Goal: Task Accomplishment & Management: Complete application form

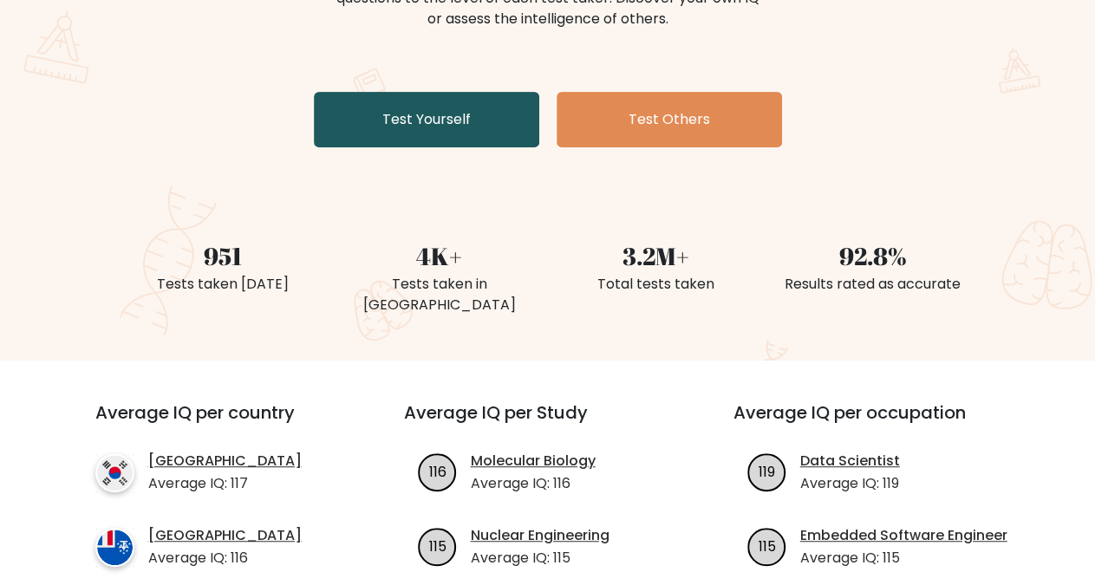
scroll to position [180, 0]
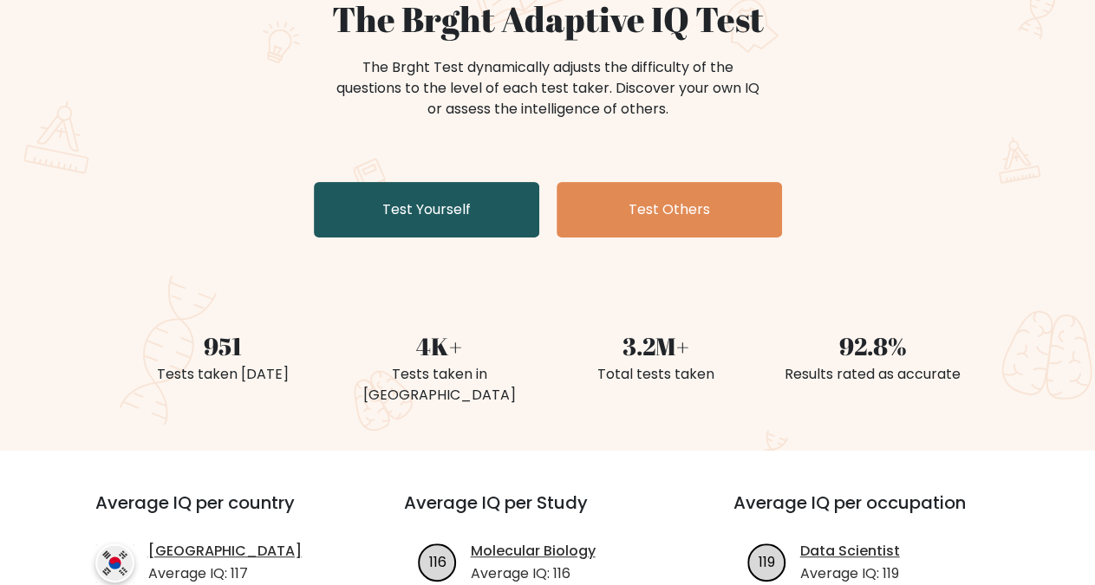
click at [448, 200] on link "Test Yourself" at bounding box center [426, 209] width 225 height 55
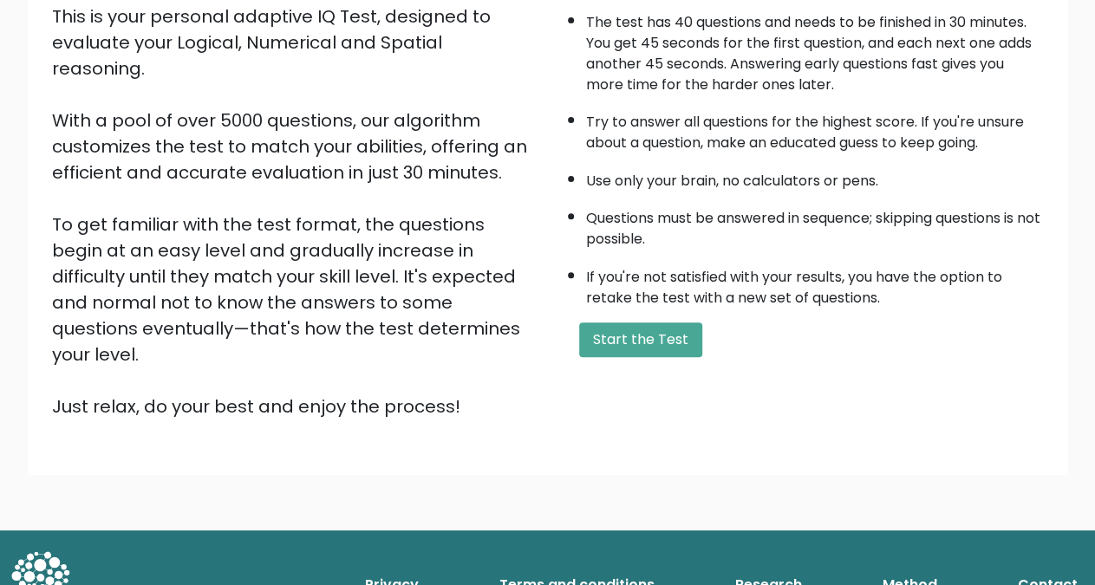
scroll to position [224, 0]
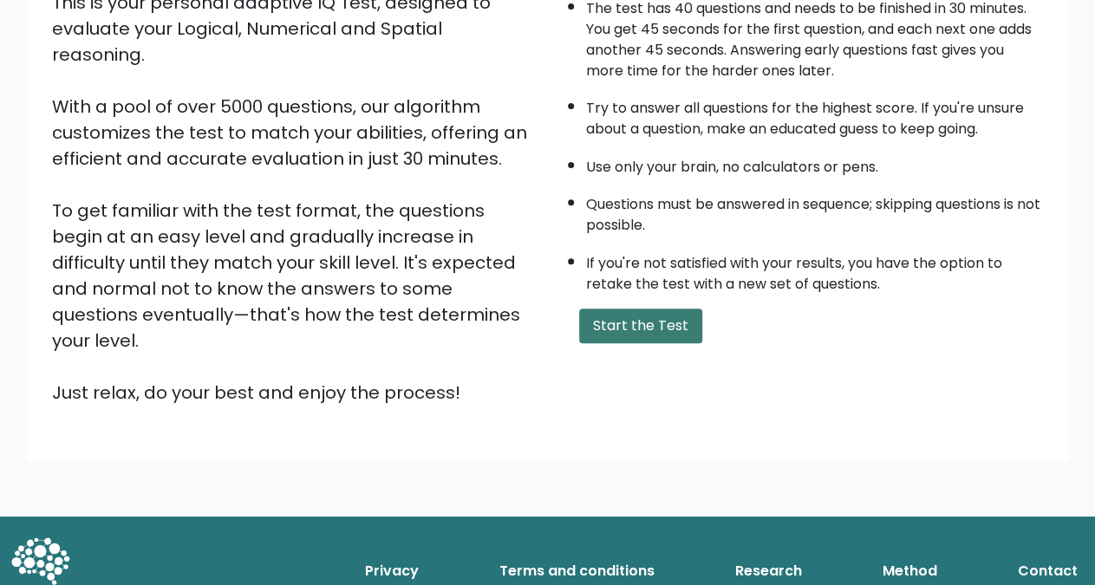
click at [641, 343] on button "Start the Test" at bounding box center [640, 326] width 123 height 35
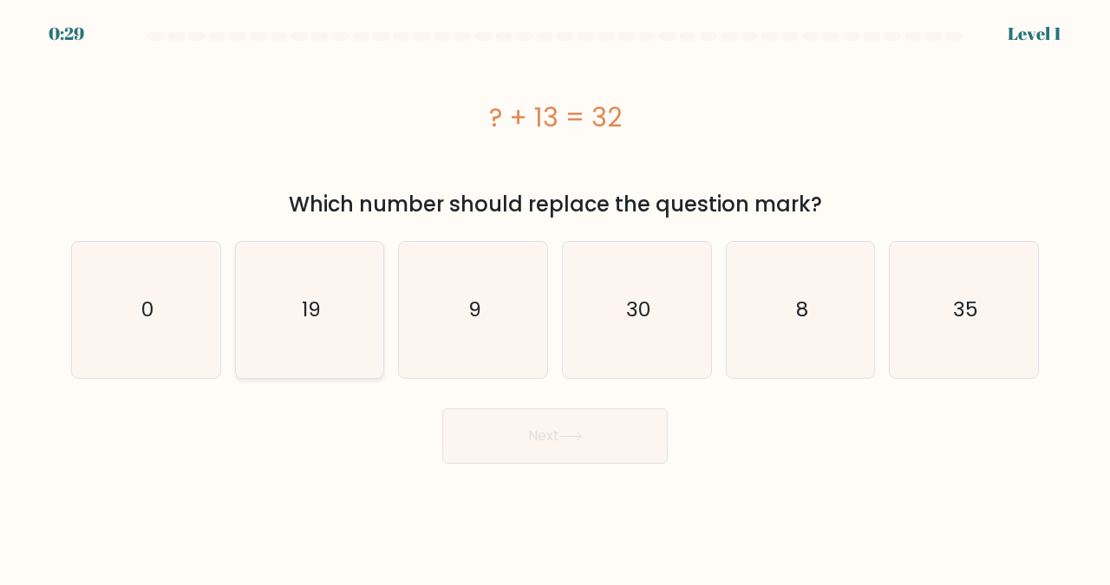
click at [323, 311] on icon "19" at bounding box center [310, 310] width 136 height 136
click at [555, 297] on input "b. 19" at bounding box center [555, 295] width 1 height 4
radio input "true"
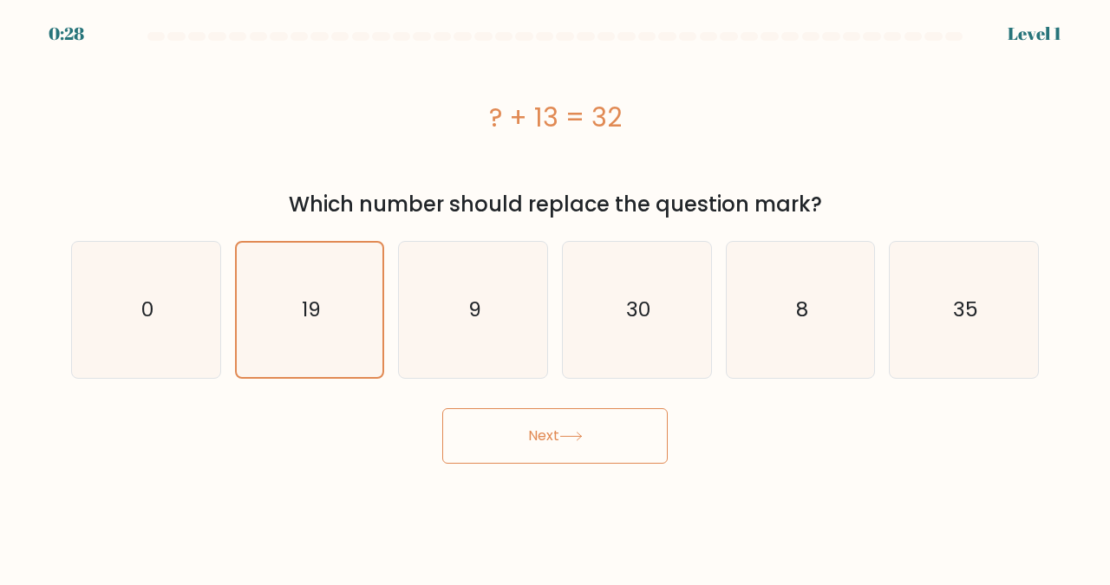
click at [549, 434] on button "Next" at bounding box center [554, 435] width 225 height 55
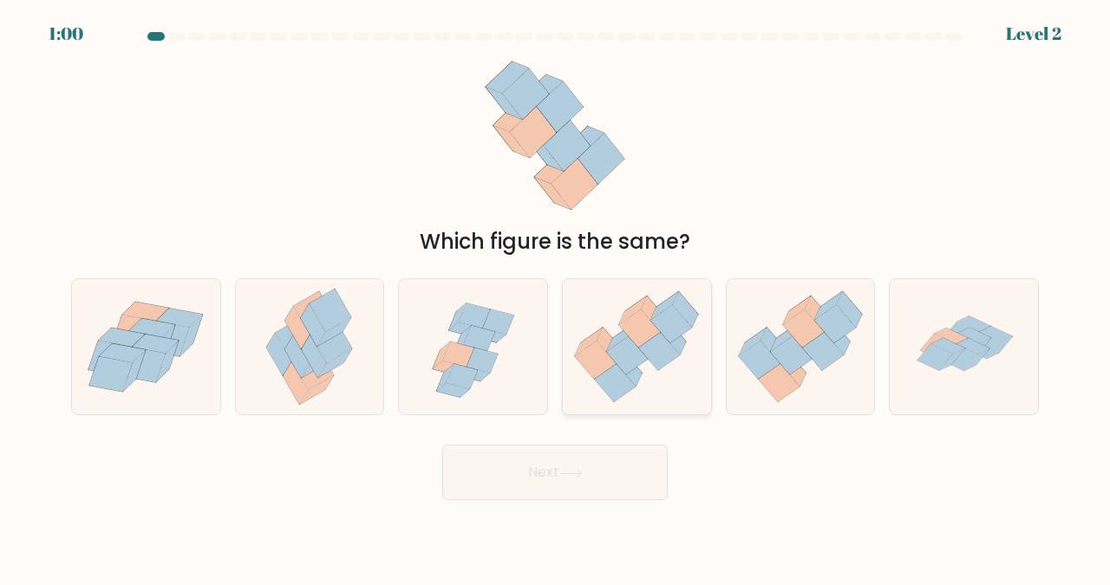
click at [648, 339] on icon at bounding box center [640, 329] width 42 height 38
click at [556, 297] on input "d." at bounding box center [555, 295] width 1 height 4
radio input "true"
click at [588, 464] on button "Next" at bounding box center [554, 472] width 225 height 55
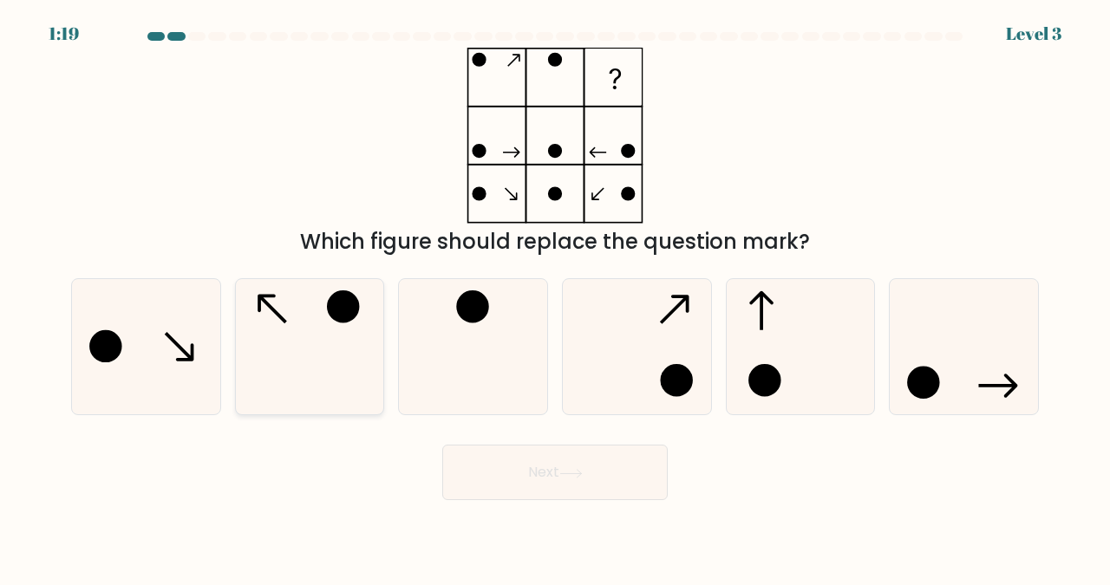
click at [302, 295] on icon at bounding box center [310, 347] width 136 height 136
click at [555, 295] on input "b." at bounding box center [555, 295] width 1 height 4
radio input "true"
click at [564, 483] on button "Next" at bounding box center [554, 472] width 225 height 55
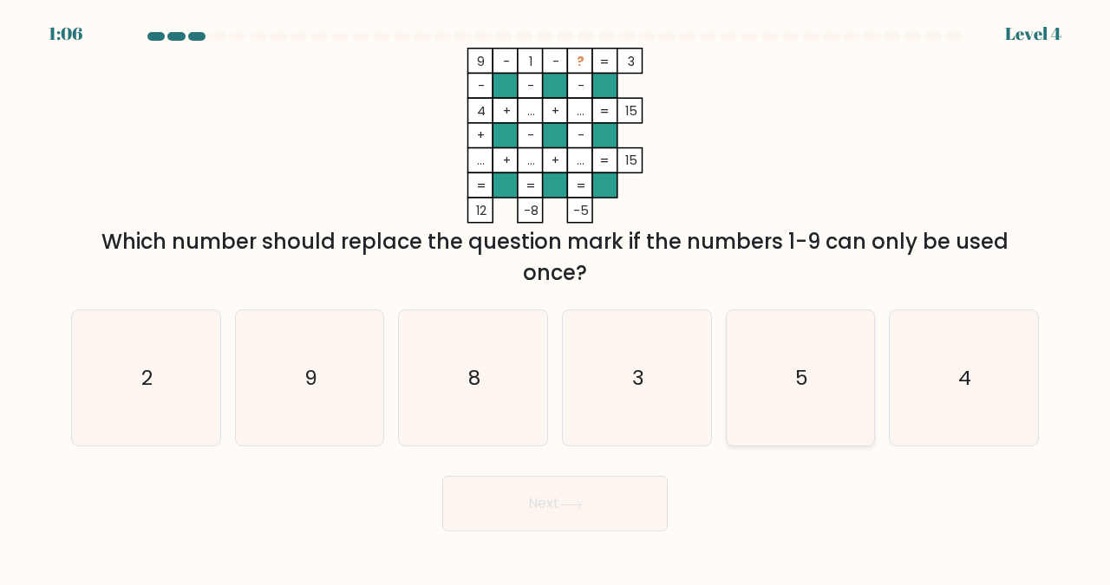
click at [796, 365] on text "5" at bounding box center [801, 377] width 13 height 29
click at [556, 297] on input "e. 5" at bounding box center [555, 295] width 1 height 4
radio input "true"
click at [538, 511] on button "Next" at bounding box center [554, 503] width 225 height 55
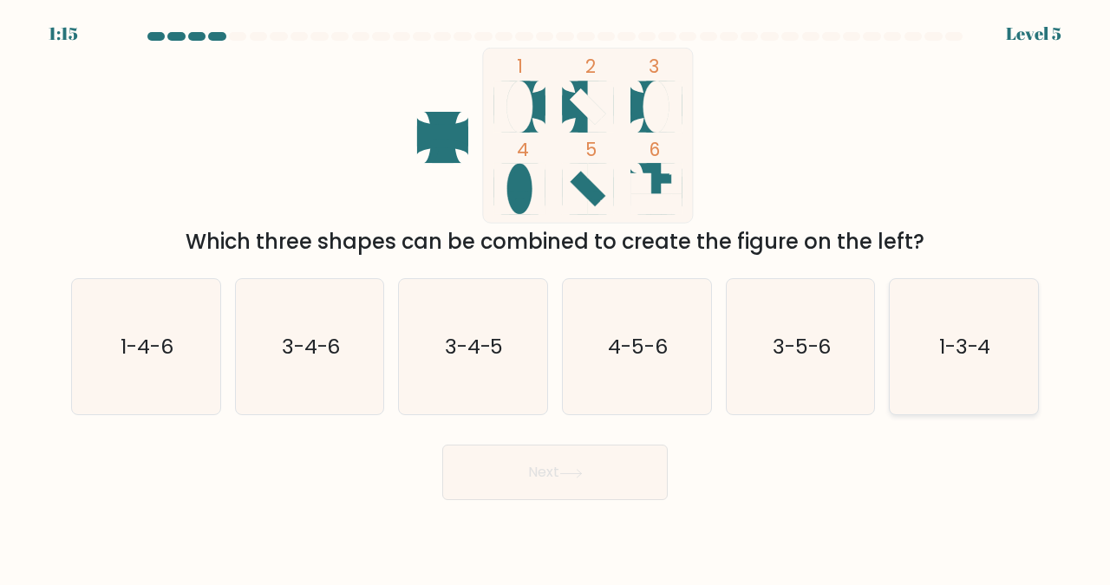
click at [974, 339] on text "1-3-4" at bounding box center [965, 346] width 52 height 29
click at [556, 297] on input "f. 1-3-4" at bounding box center [555, 295] width 1 height 4
radio input "true"
drag, startPoint x: 558, startPoint y: 478, endPoint x: 559, endPoint y: 460, distance: 17.4
click at [558, 478] on button "Next" at bounding box center [554, 472] width 225 height 55
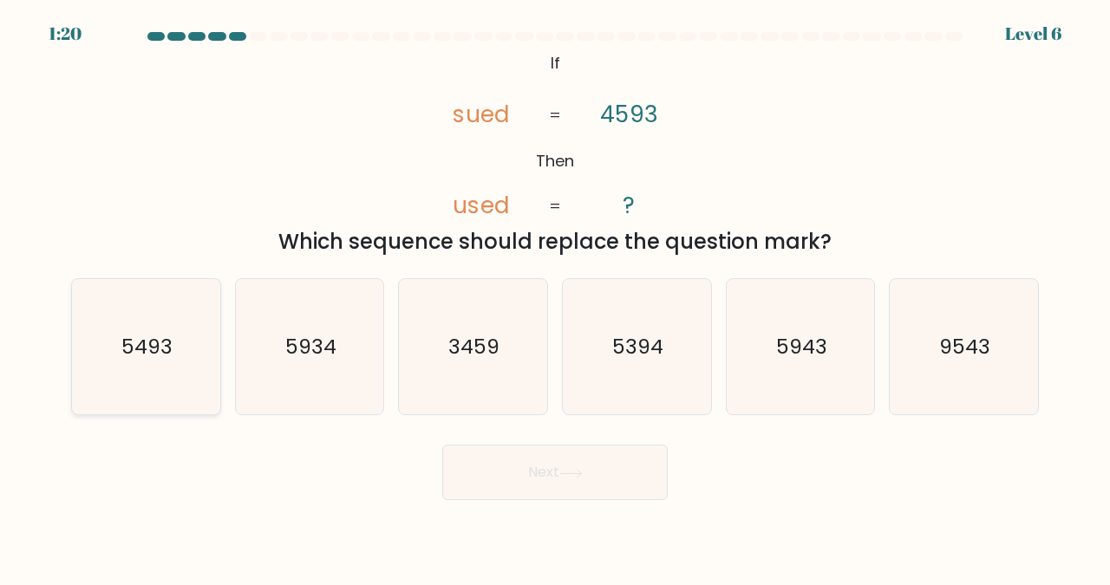
click at [137, 346] on text "5493" at bounding box center [146, 346] width 51 height 29
click at [555, 297] on input "a. 5493" at bounding box center [555, 295] width 1 height 4
radio input "true"
click at [556, 476] on button "Next" at bounding box center [554, 472] width 225 height 55
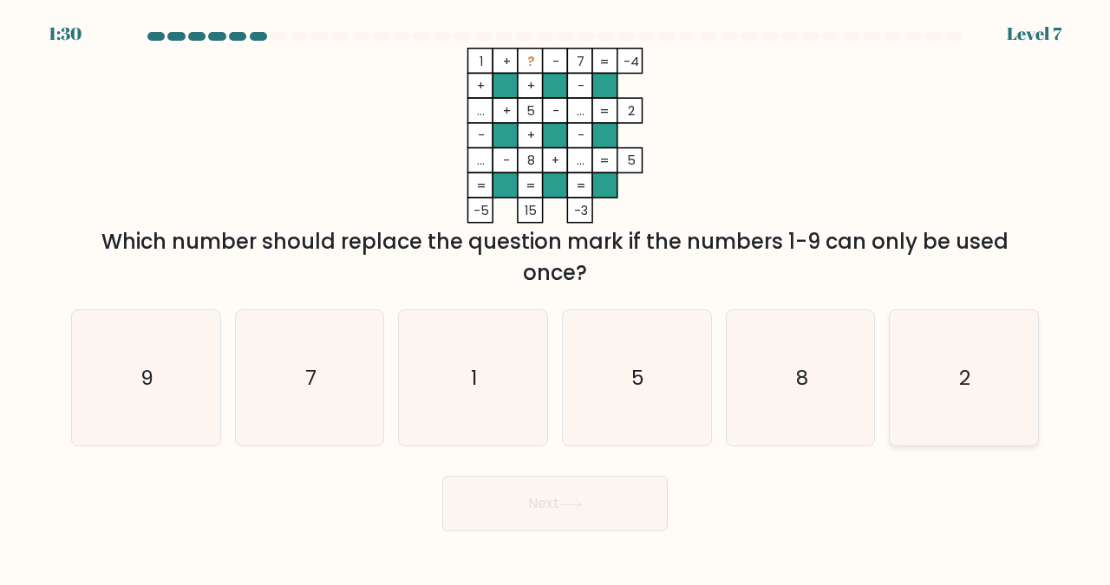
click at [961, 374] on text "2" at bounding box center [965, 377] width 11 height 29
click at [556, 297] on input "f. 2" at bounding box center [555, 295] width 1 height 4
radio input "true"
click at [532, 496] on button "Next" at bounding box center [554, 503] width 225 height 55
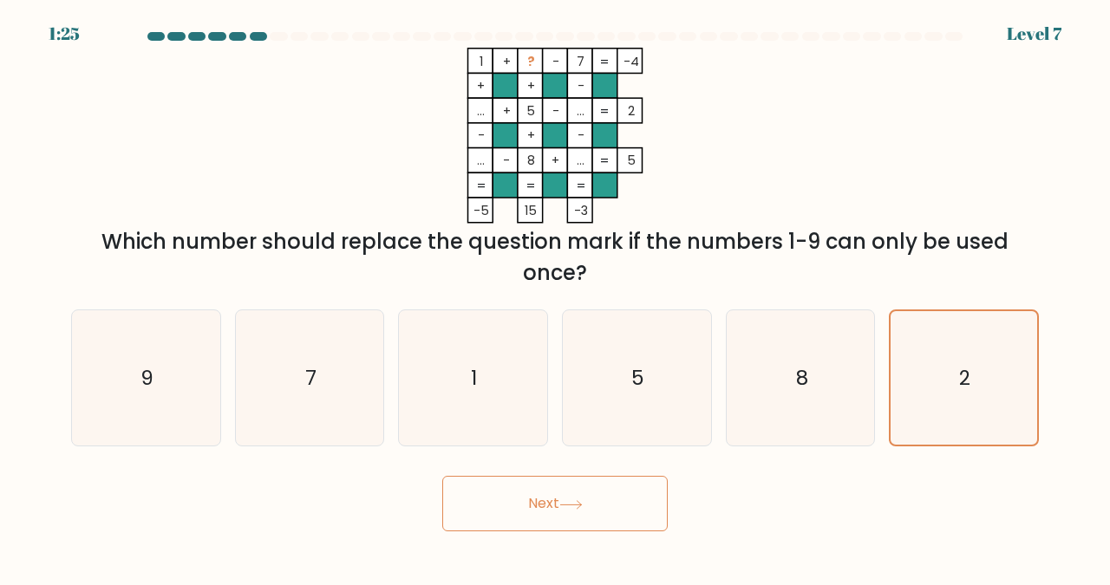
click at [553, 502] on button "Next" at bounding box center [554, 503] width 225 height 55
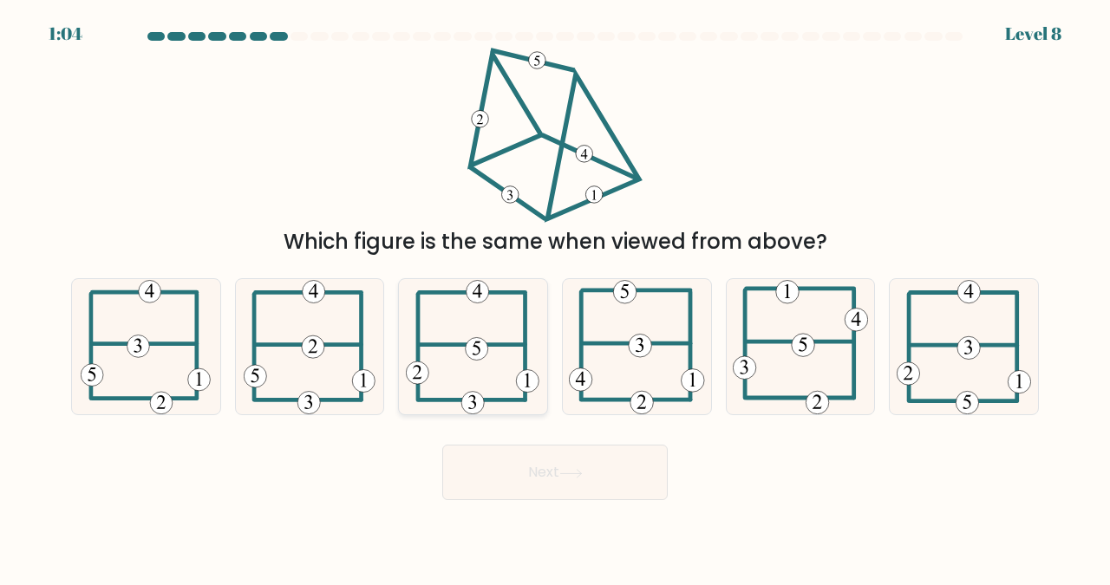
click at [474, 351] on 115 at bounding box center [477, 348] width 23 height 23
click at [555, 297] on input "c." at bounding box center [555, 295] width 1 height 4
radio input "true"
click at [547, 471] on button "Next" at bounding box center [554, 472] width 225 height 55
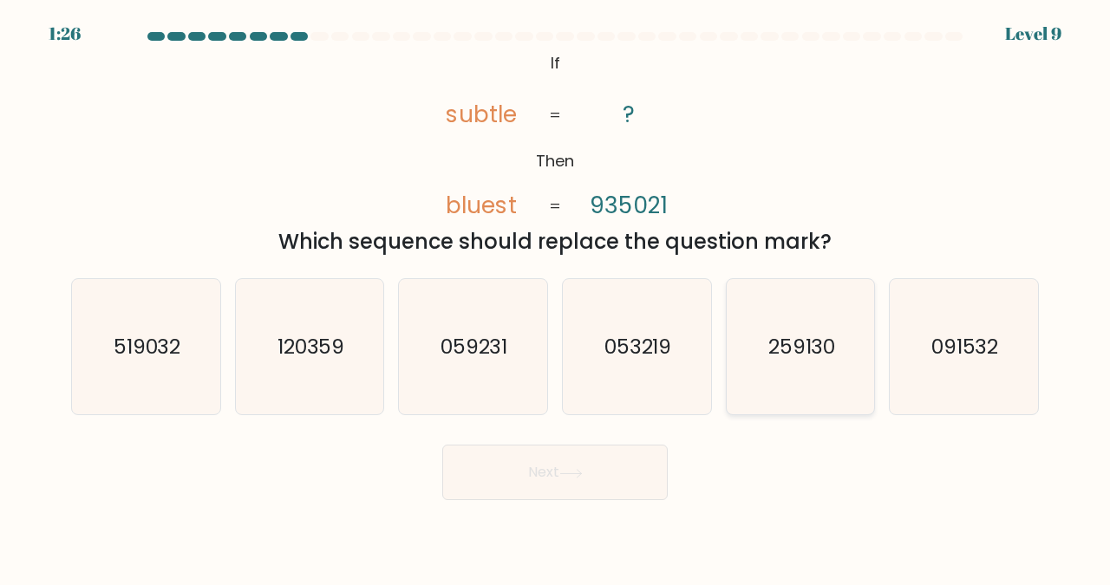
click at [786, 349] on text "259130" at bounding box center [802, 346] width 68 height 29
click at [556, 297] on input "e. 259130" at bounding box center [555, 295] width 1 height 4
radio input "true"
click at [537, 474] on button "Next" at bounding box center [554, 472] width 225 height 55
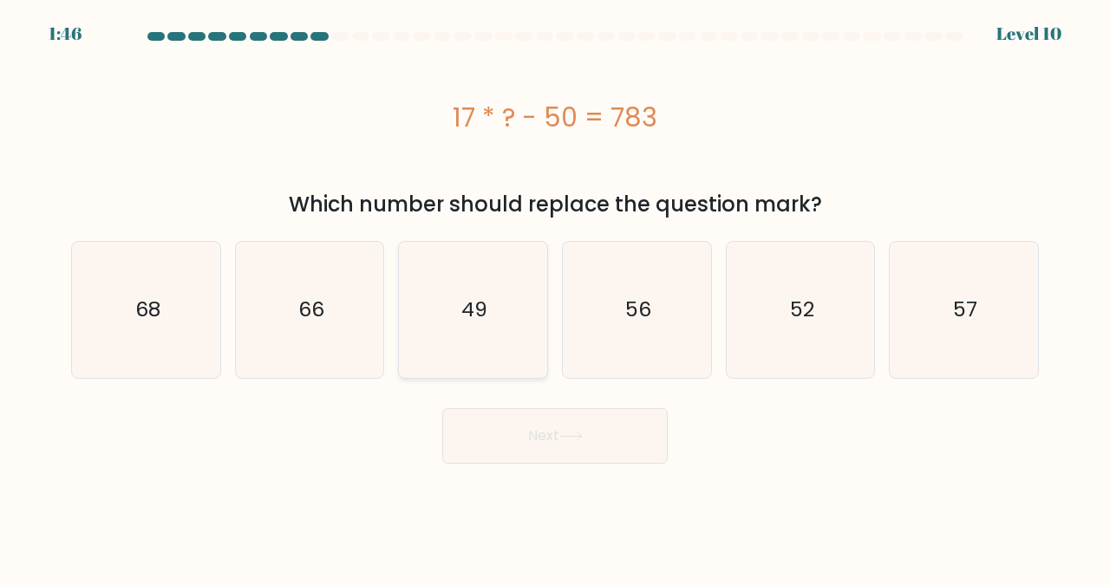
click at [480, 296] on text "49" at bounding box center [474, 310] width 26 height 29
click at [555, 296] on input "c. 49" at bounding box center [555, 295] width 1 height 4
radio input "true"
click at [571, 435] on icon at bounding box center [570, 437] width 23 height 10
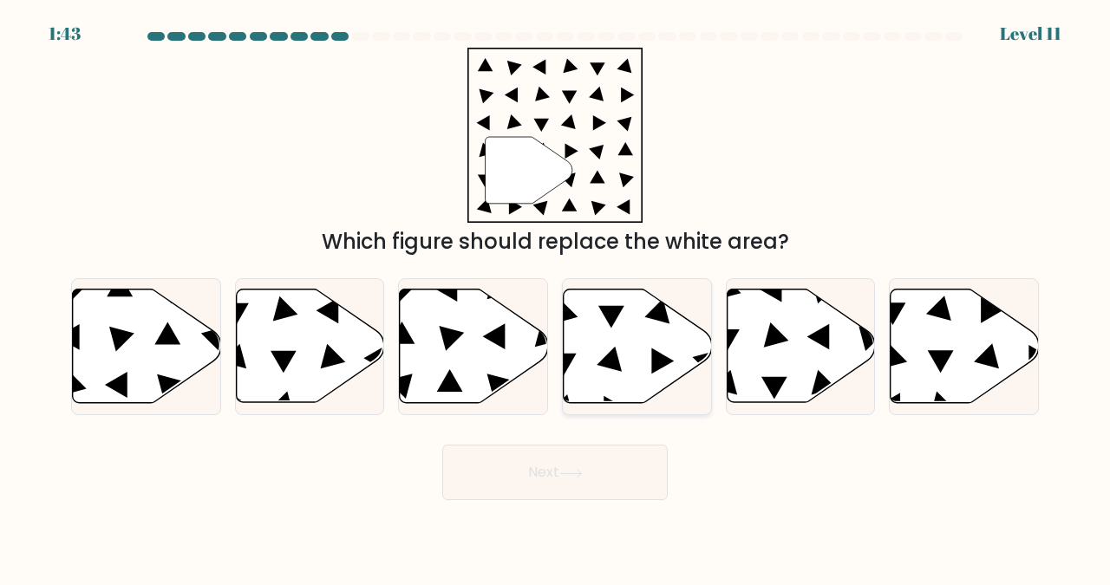
click at [657, 369] on icon at bounding box center [662, 362] width 23 height 26
click at [556, 297] on input "d." at bounding box center [555, 295] width 1 height 4
radio input "true"
click at [608, 478] on button "Next" at bounding box center [554, 472] width 225 height 55
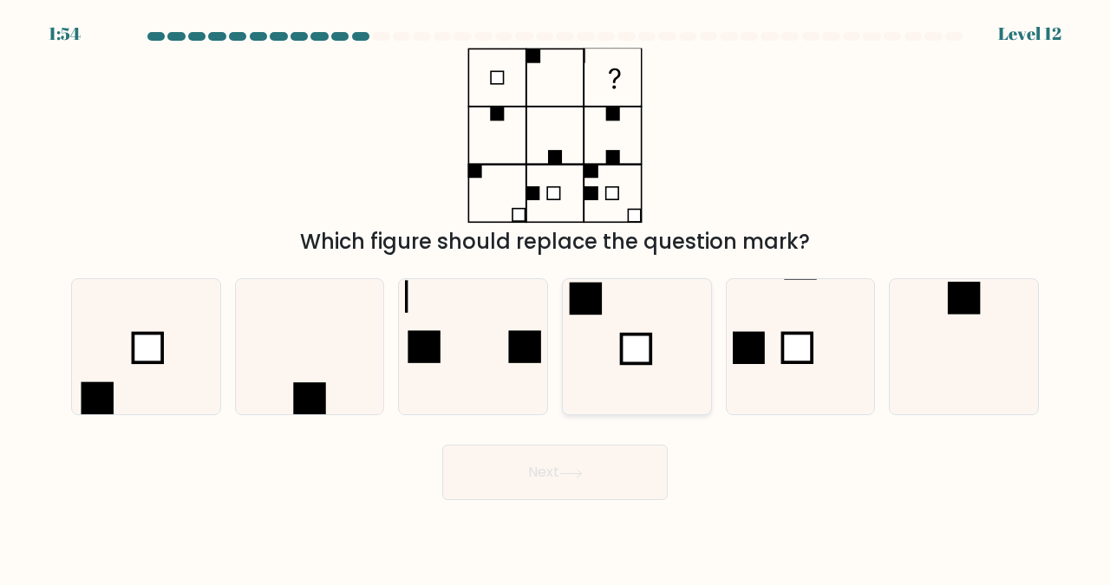
click at [627, 336] on rect at bounding box center [636, 349] width 29 height 29
click at [556, 297] on input "d." at bounding box center [555, 295] width 1 height 4
radio input "true"
click at [528, 473] on button "Next" at bounding box center [554, 472] width 225 height 55
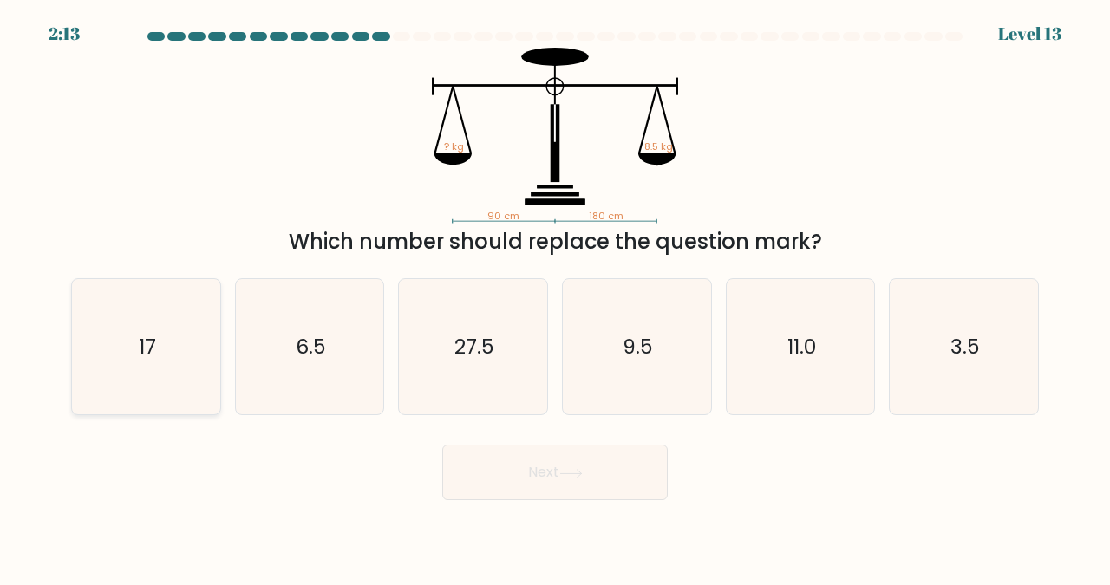
click at [180, 348] on icon "17" at bounding box center [146, 347] width 136 height 136
click at [555, 297] on input "a. 17" at bounding box center [555, 295] width 1 height 4
radio input "true"
click at [527, 460] on button "Next" at bounding box center [554, 472] width 225 height 55
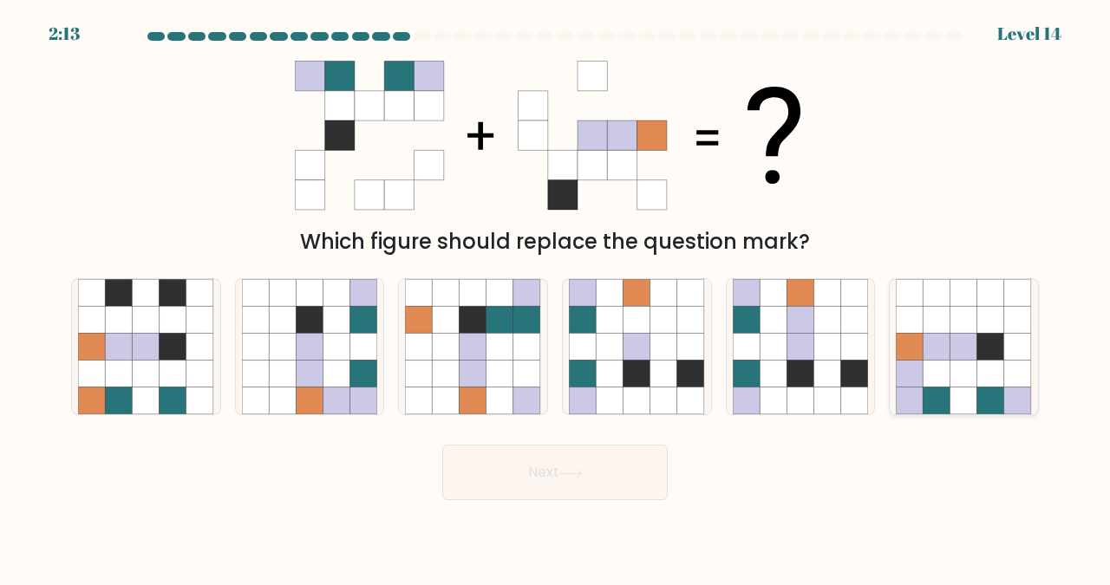
click at [958, 366] on icon at bounding box center [963, 374] width 27 height 27
click at [556, 297] on input "f." at bounding box center [555, 295] width 1 height 4
radio input "true"
click at [806, 370] on icon at bounding box center [799, 374] width 27 height 27
click at [556, 297] on input "e." at bounding box center [555, 295] width 1 height 4
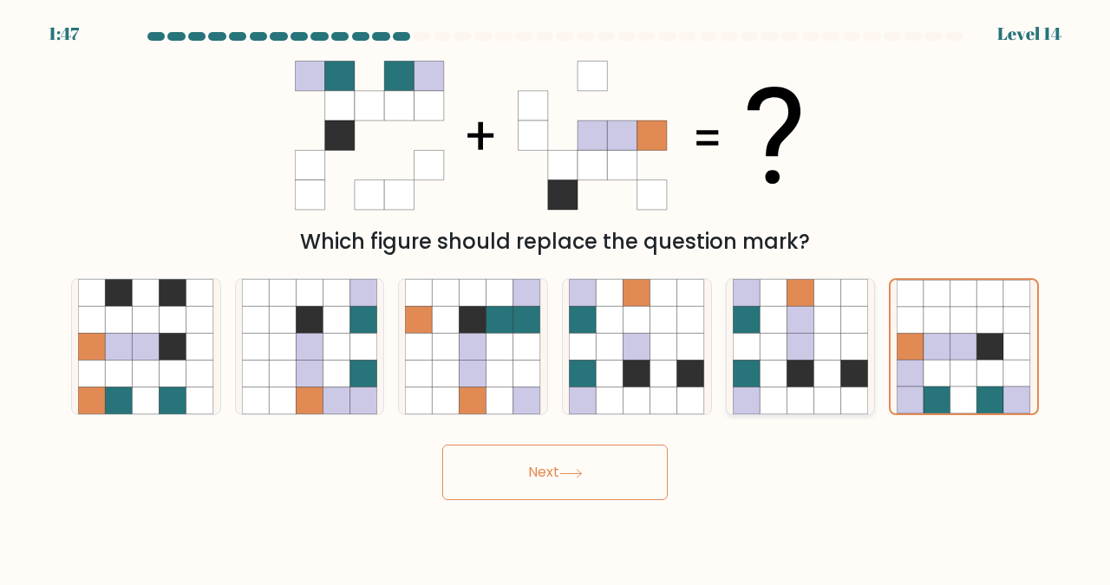
radio input "true"
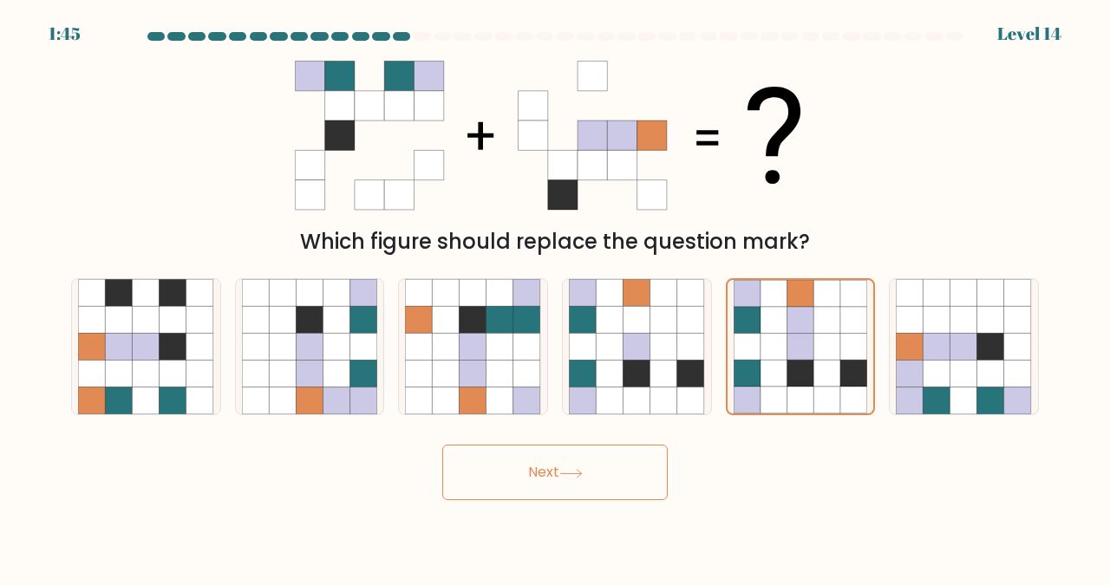
click at [489, 473] on button "Next" at bounding box center [554, 472] width 225 height 55
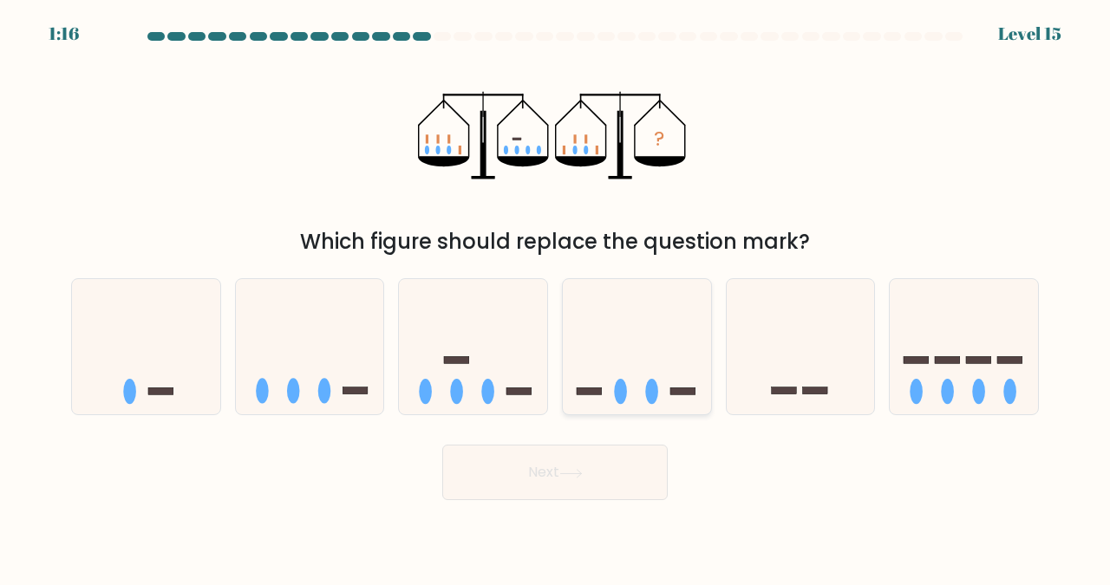
click at [646, 390] on ellipse at bounding box center [651, 391] width 13 height 25
click at [556, 297] on input "d." at bounding box center [555, 295] width 1 height 4
radio input "true"
click at [532, 473] on button "Next" at bounding box center [554, 472] width 225 height 55
click at [537, 466] on button "Next" at bounding box center [554, 472] width 225 height 55
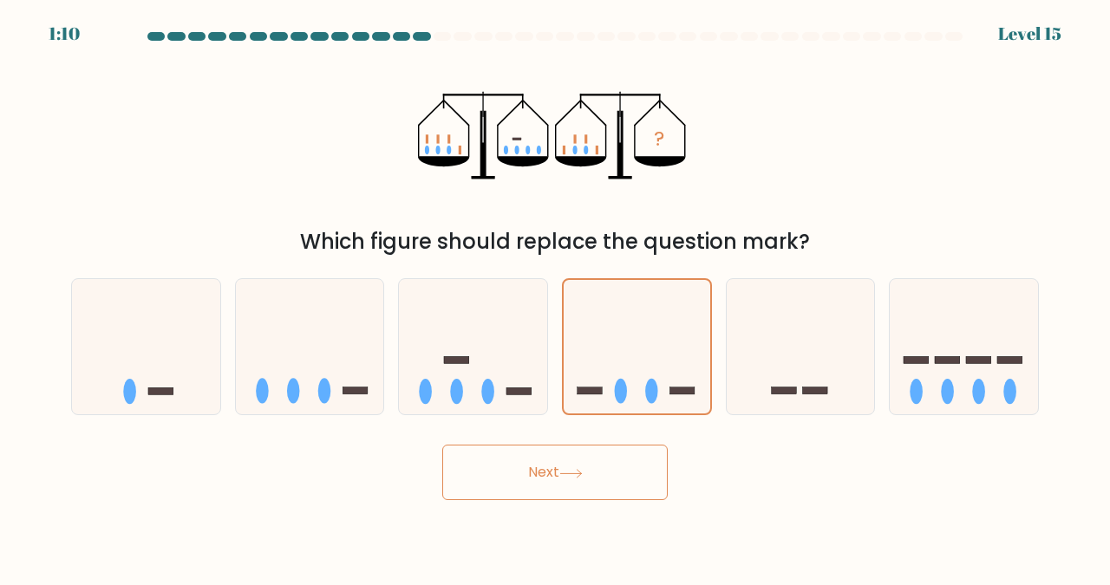
click at [543, 471] on button "Next" at bounding box center [554, 472] width 225 height 55
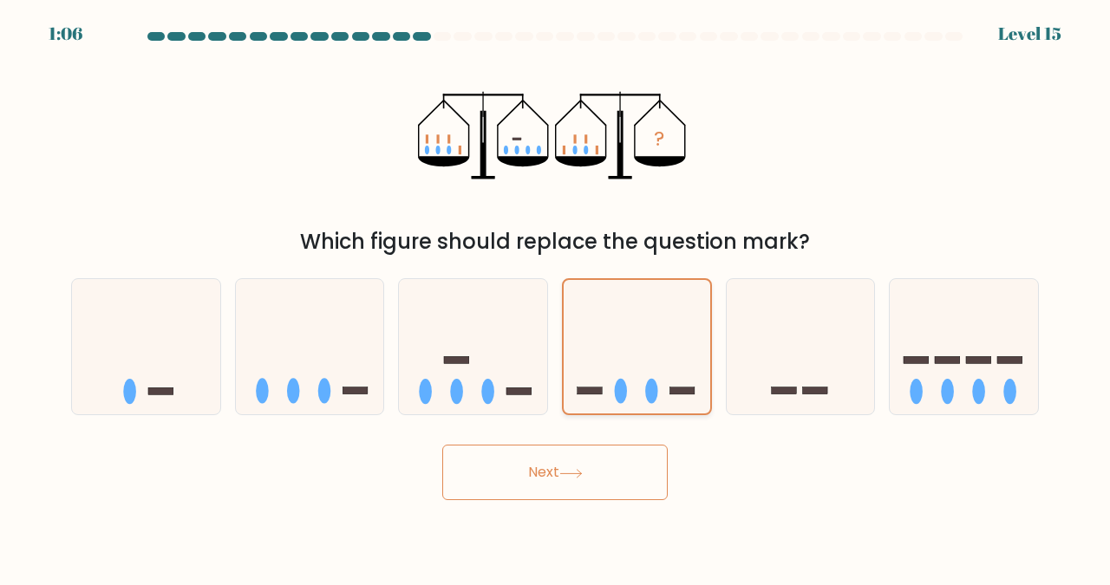
click at [592, 322] on icon at bounding box center [637, 346] width 147 height 121
click at [556, 297] on input "d." at bounding box center [555, 295] width 1 height 4
click at [521, 467] on button "Next" at bounding box center [554, 472] width 225 height 55
click at [506, 362] on icon at bounding box center [473, 346] width 148 height 122
click at [555, 297] on input "c." at bounding box center [555, 295] width 1 height 4
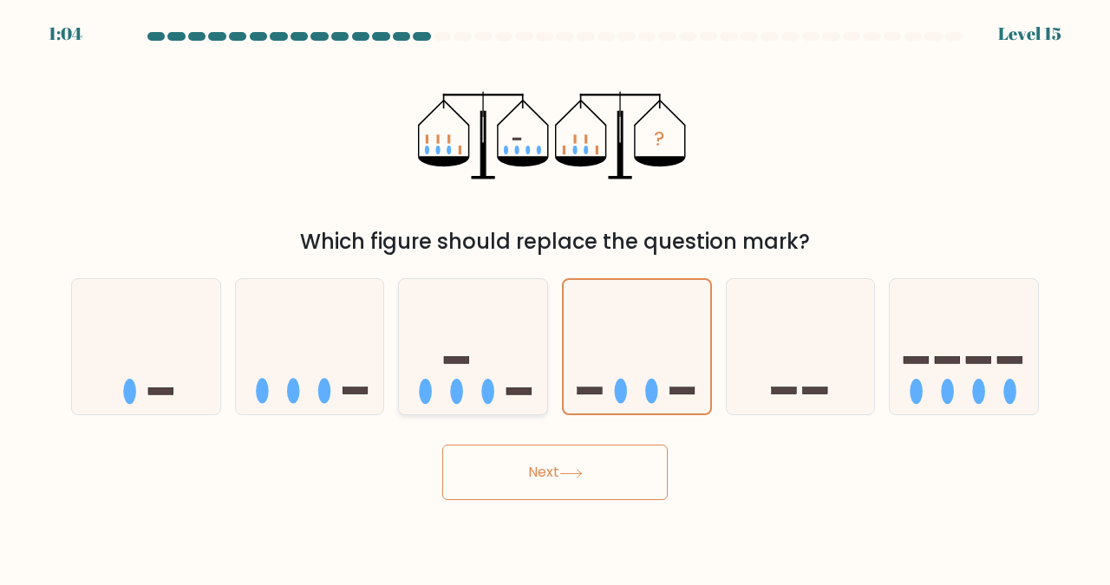
radio input "true"
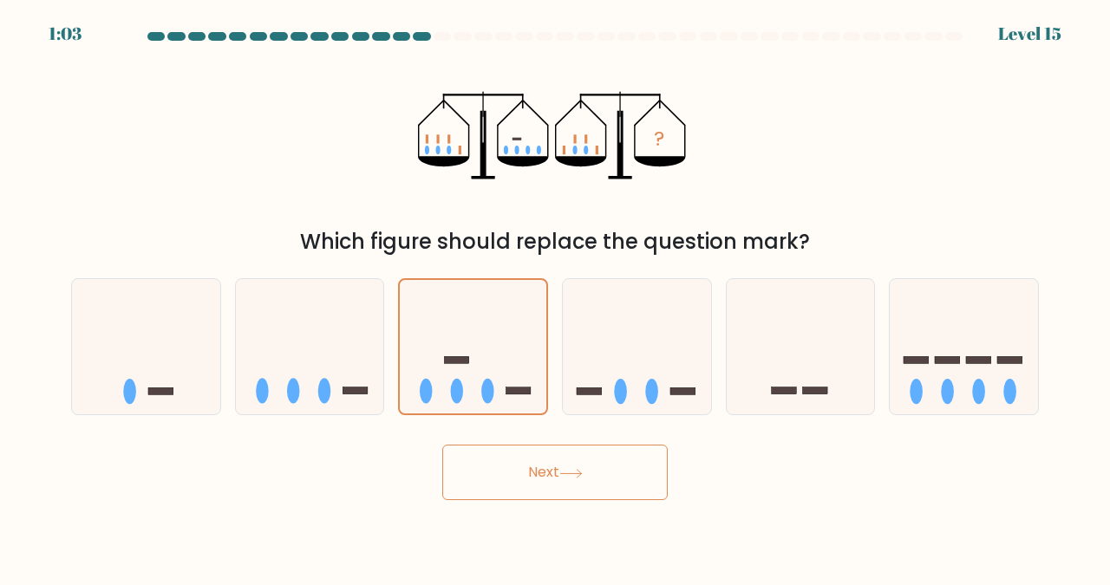
click at [562, 464] on button "Next" at bounding box center [554, 472] width 225 height 55
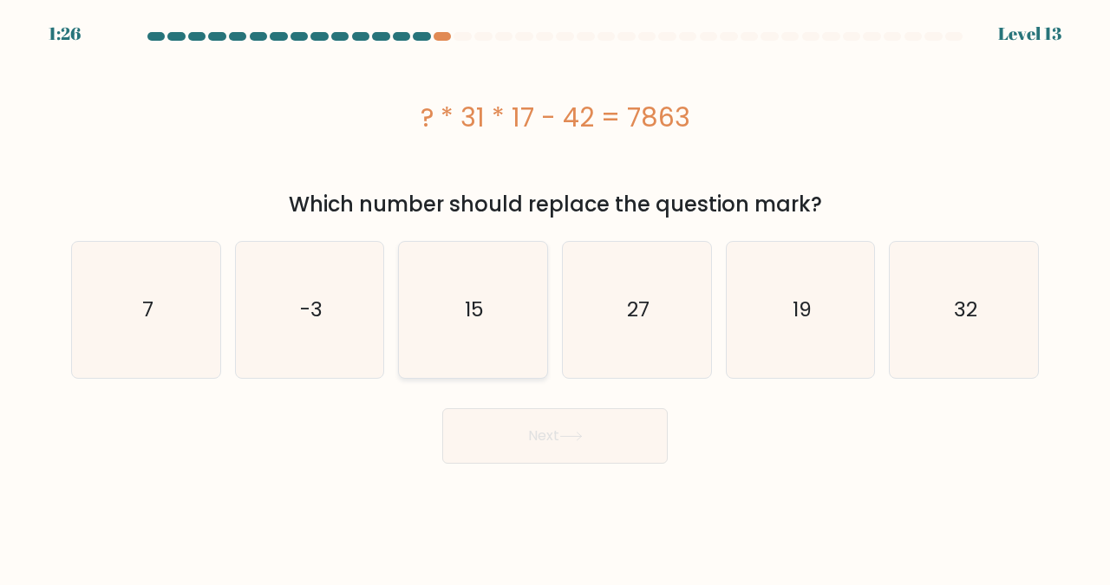
click at [441, 291] on icon "15" at bounding box center [473, 310] width 136 height 136
click at [555, 293] on input "c. 15" at bounding box center [555, 295] width 1 height 4
radio input "true"
click at [545, 438] on button "Next" at bounding box center [554, 435] width 225 height 55
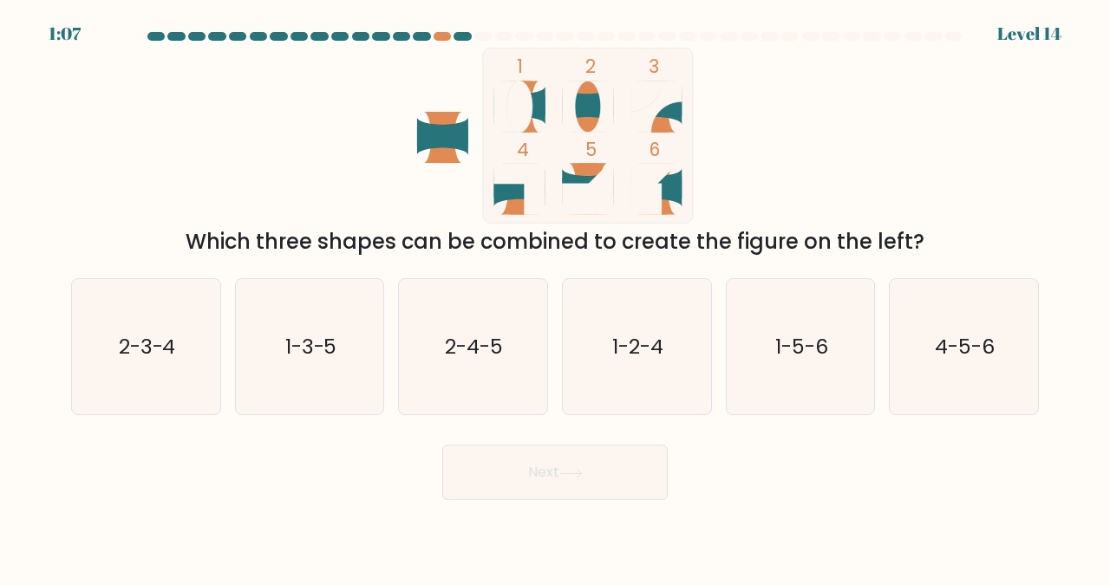
click at [521, 91] on ellipse at bounding box center [519, 106] width 26 height 51
click at [622, 332] on text "1-2-4" at bounding box center [637, 346] width 51 height 29
click at [556, 297] on input "d. 1-2-4" at bounding box center [555, 295] width 1 height 4
radio input "true"
click at [552, 482] on button "Next" at bounding box center [554, 472] width 225 height 55
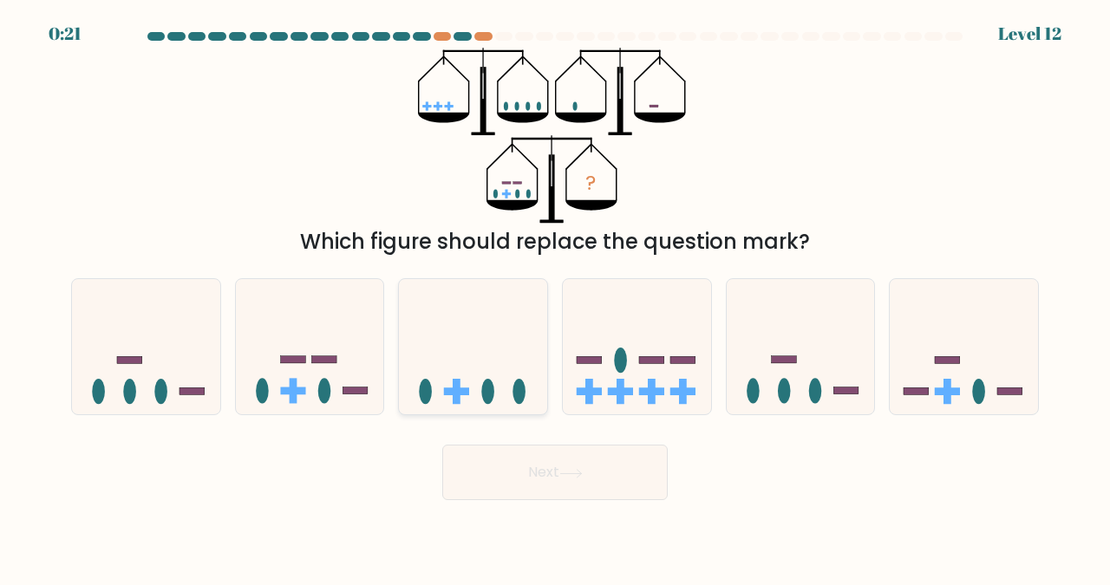
click at [487, 353] on icon at bounding box center [473, 346] width 148 height 122
click at [555, 297] on input "c." at bounding box center [555, 295] width 1 height 4
radio input "true"
click at [544, 478] on button "Next" at bounding box center [554, 472] width 225 height 55
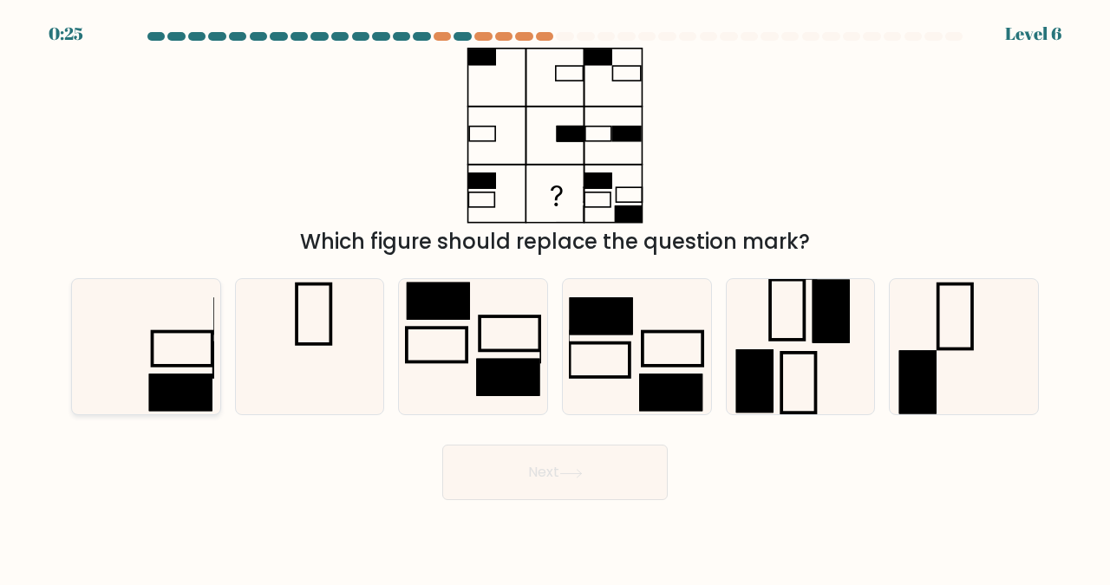
click at [175, 350] on icon at bounding box center [146, 347] width 136 height 136
click at [555, 297] on input "a." at bounding box center [555, 295] width 1 height 4
radio input "true"
click at [527, 469] on button "Next" at bounding box center [554, 472] width 225 height 55
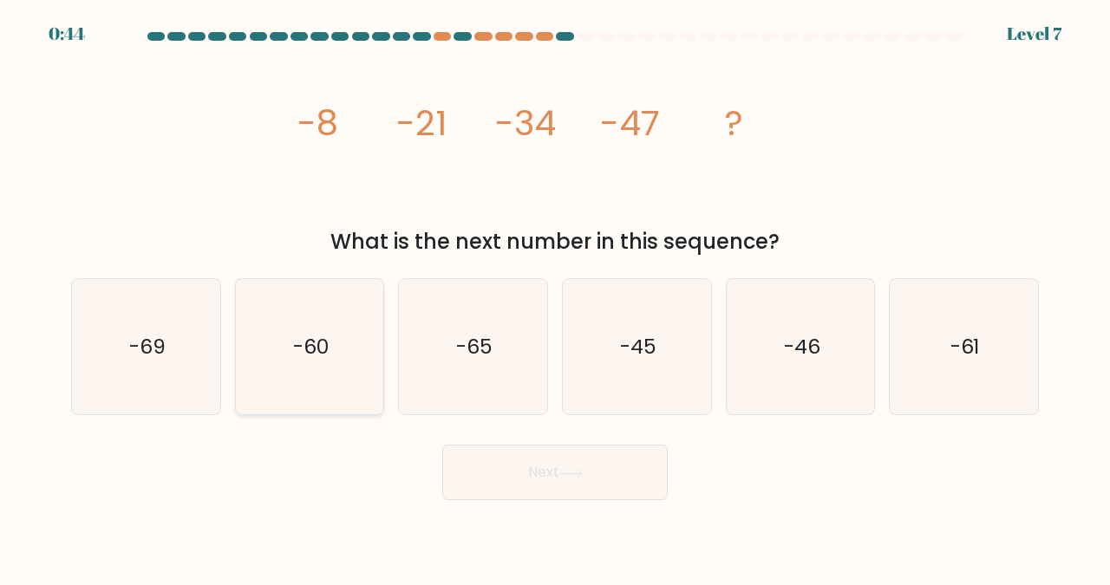
click at [306, 362] on icon "-60" at bounding box center [310, 347] width 136 height 136
click at [555, 297] on input "b. -60" at bounding box center [555, 295] width 1 height 4
radio input "true"
click at [588, 478] on button "Next" at bounding box center [554, 472] width 225 height 55
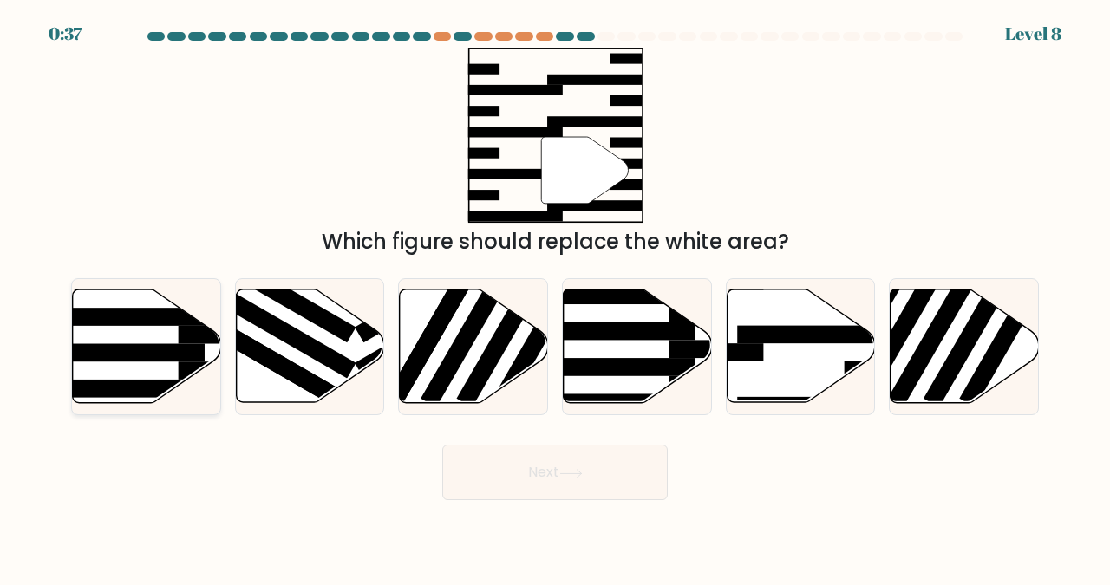
click at [140, 354] on rect at bounding box center [123, 353] width 161 height 18
click at [555, 297] on input "a." at bounding box center [555, 295] width 1 height 4
radio input "true"
click at [546, 468] on button "Next" at bounding box center [554, 472] width 225 height 55
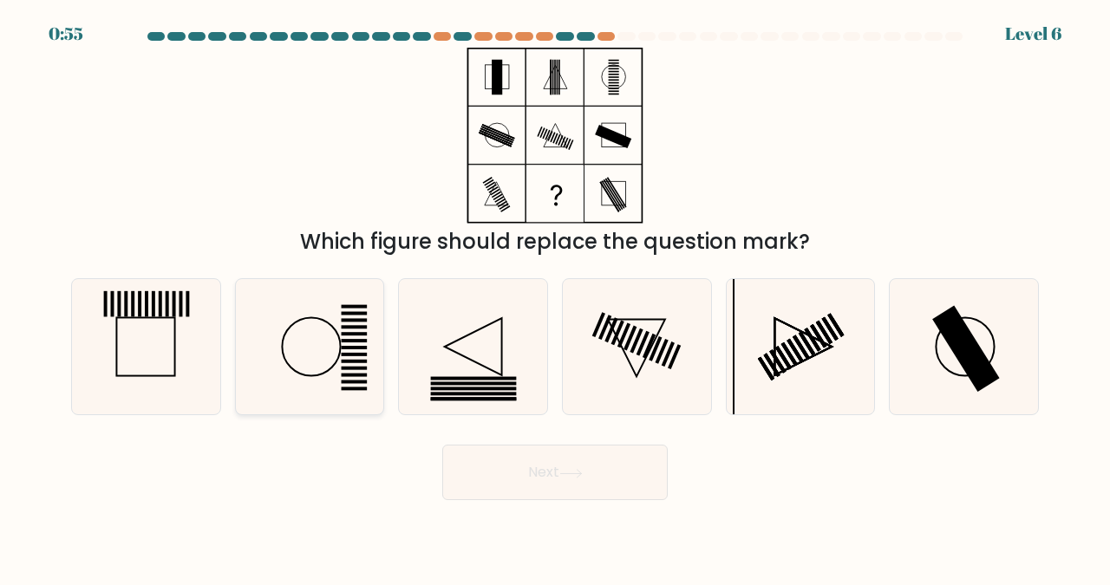
click at [312, 347] on icon at bounding box center [310, 347] width 136 height 136
click at [555, 297] on input "b." at bounding box center [555, 295] width 1 height 4
radio input "true"
click at [968, 344] on rect at bounding box center [967, 348] width 68 height 87
click at [556, 297] on input "f." at bounding box center [555, 295] width 1 height 4
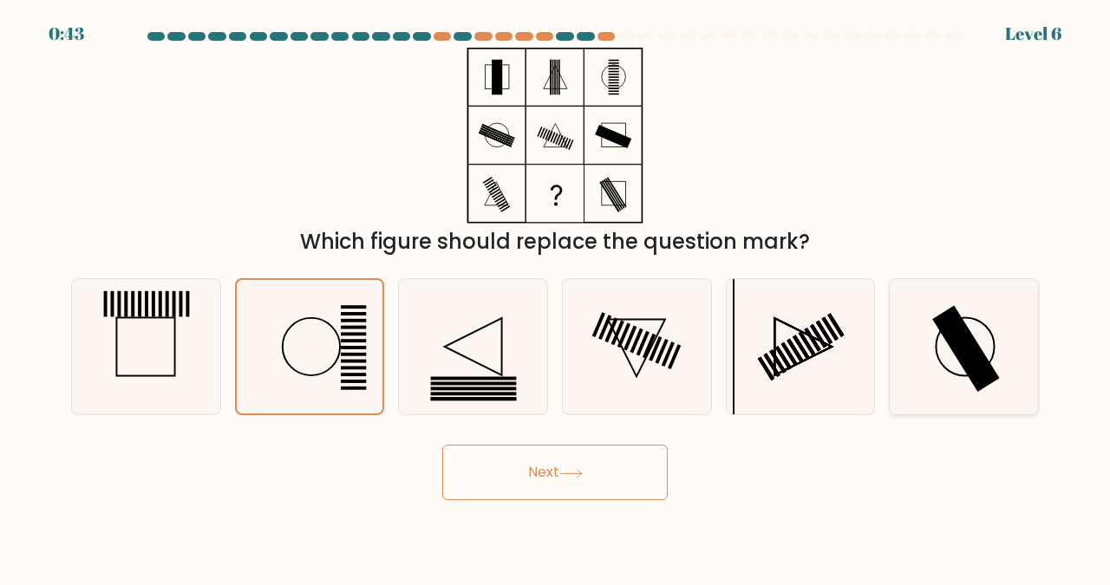
radio input "true"
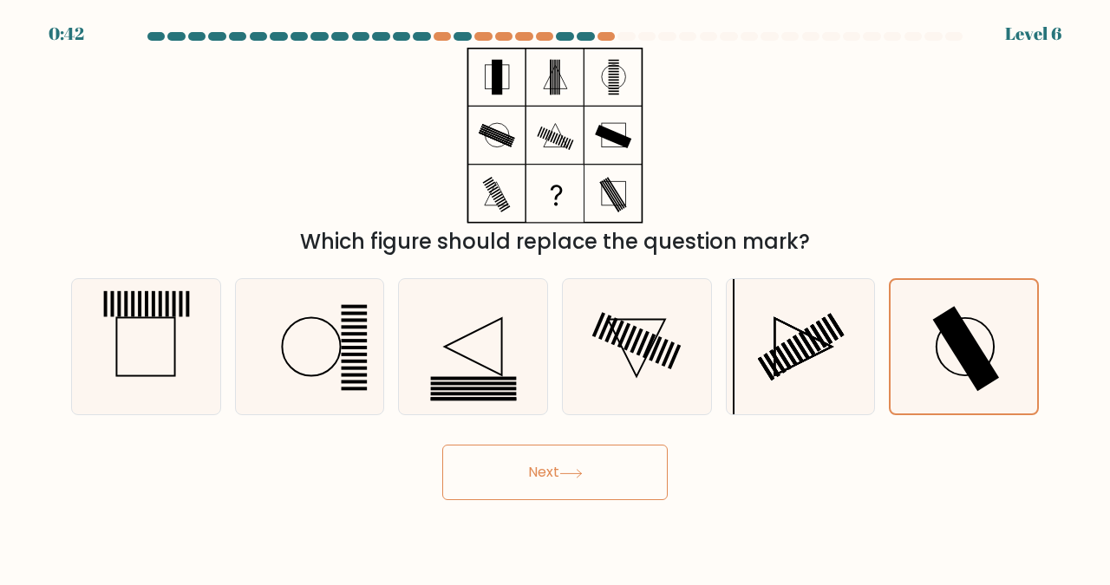
click at [540, 474] on button "Next" at bounding box center [554, 472] width 225 height 55
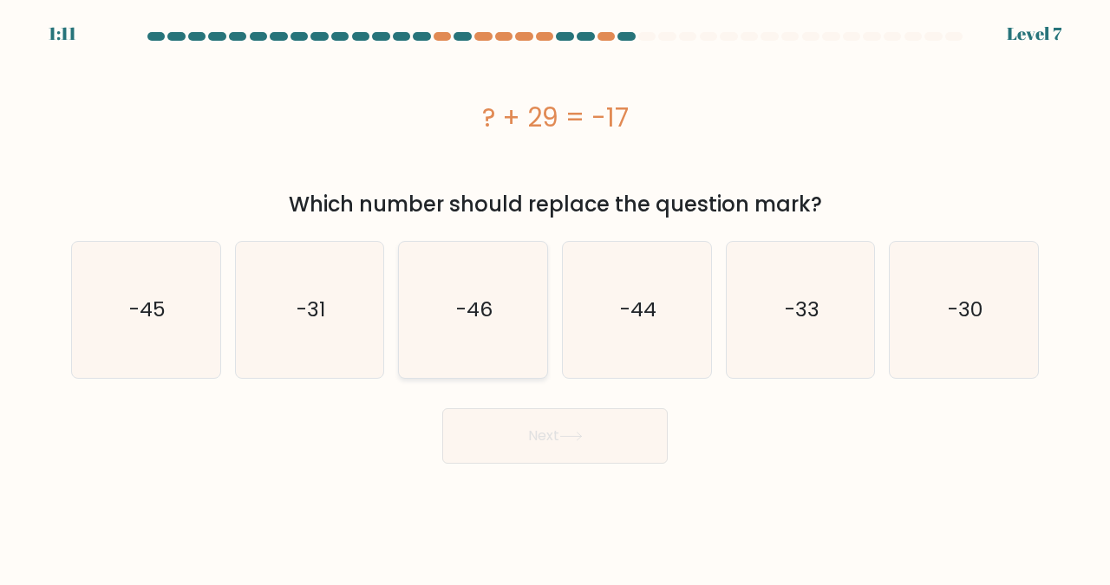
click at [446, 297] on icon "-46" at bounding box center [473, 310] width 136 height 136
click at [555, 297] on input "c. -46" at bounding box center [555, 295] width 1 height 4
radio input "true"
click at [569, 421] on button "Next" at bounding box center [554, 435] width 225 height 55
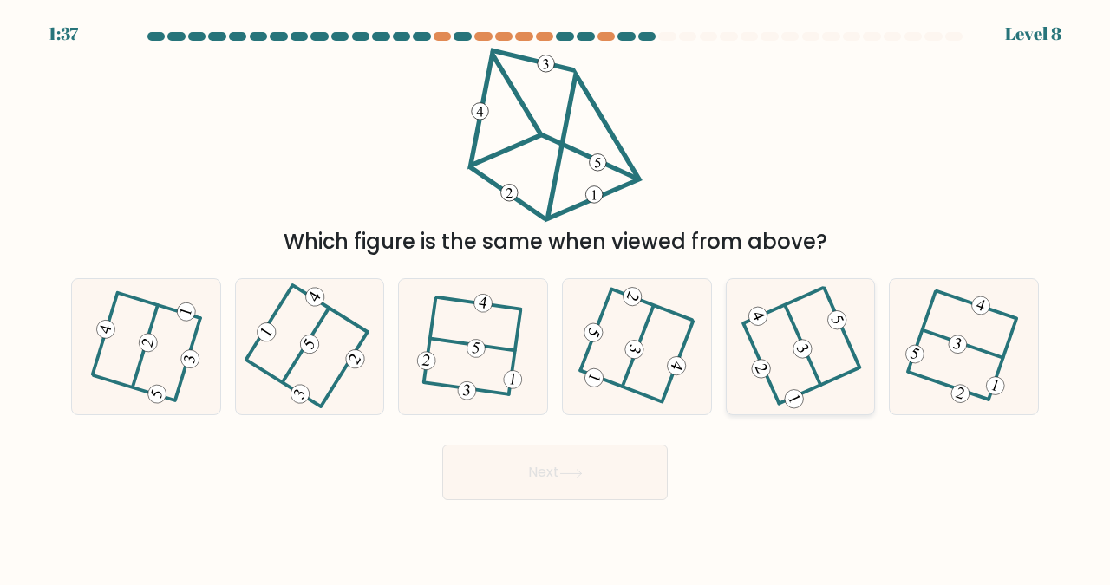
click at [786, 343] on icon at bounding box center [800, 346] width 109 height 108
click at [556, 297] on input "e." at bounding box center [555, 295] width 1 height 4
radio input "true"
click at [532, 467] on button "Next" at bounding box center [554, 472] width 225 height 55
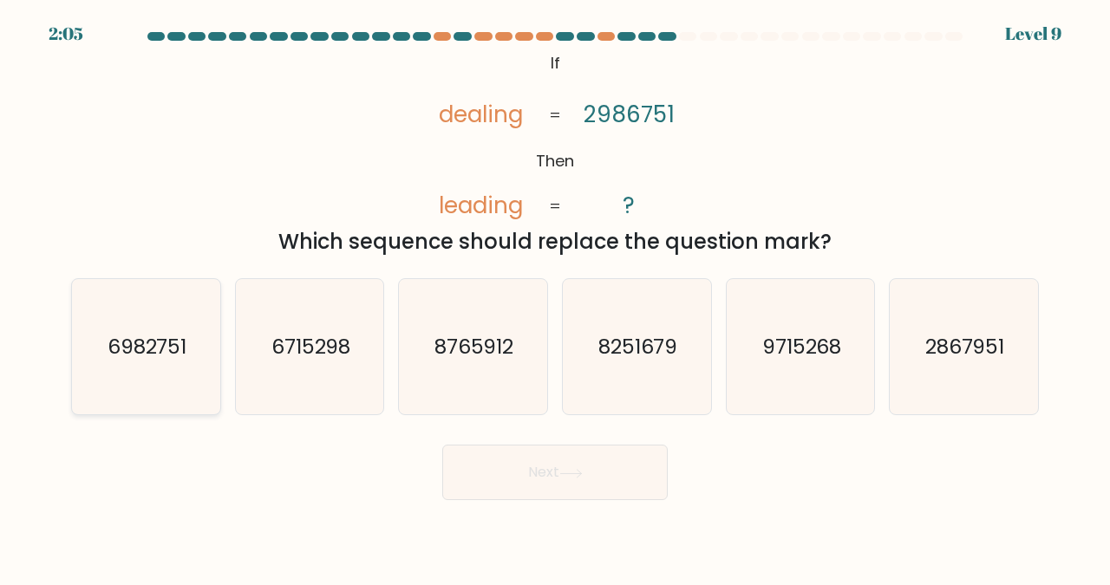
click at [148, 346] on text "6982751" at bounding box center [148, 346] width 80 height 29
click at [555, 297] on input "a. 6982751" at bounding box center [555, 295] width 1 height 4
radio input "true"
click at [558, 467] on button "Next" at bounding box center [554, 472] width 225 height 55
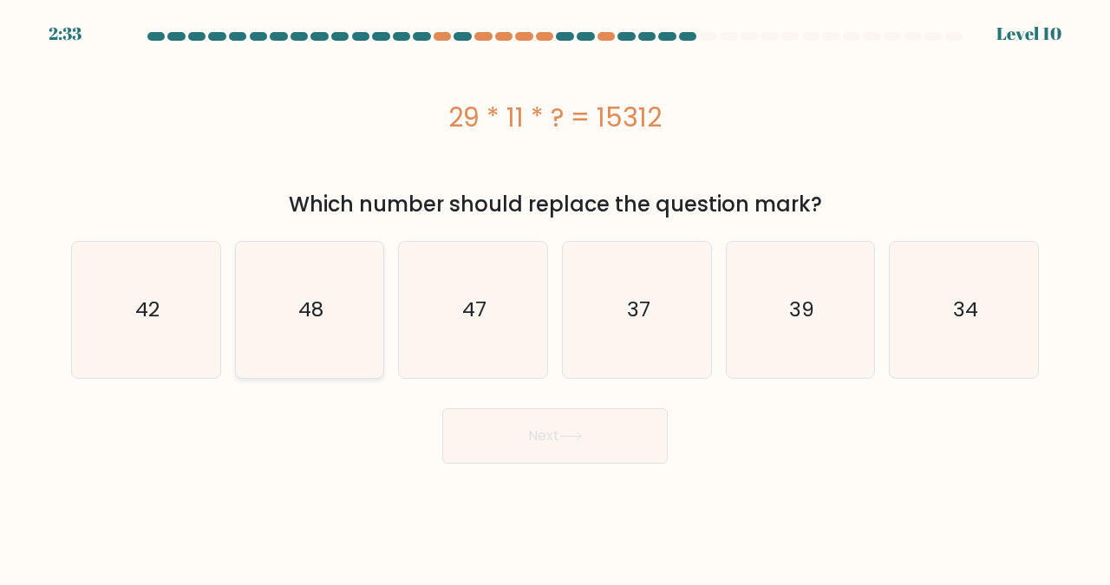
click at [280, 290] on icon "48" at bounding box center [310, 310] width 136 height 136
click at [555, 293] on input "b. 48" at bounding box center [555, 295] width 1 height 4
radio input "true"
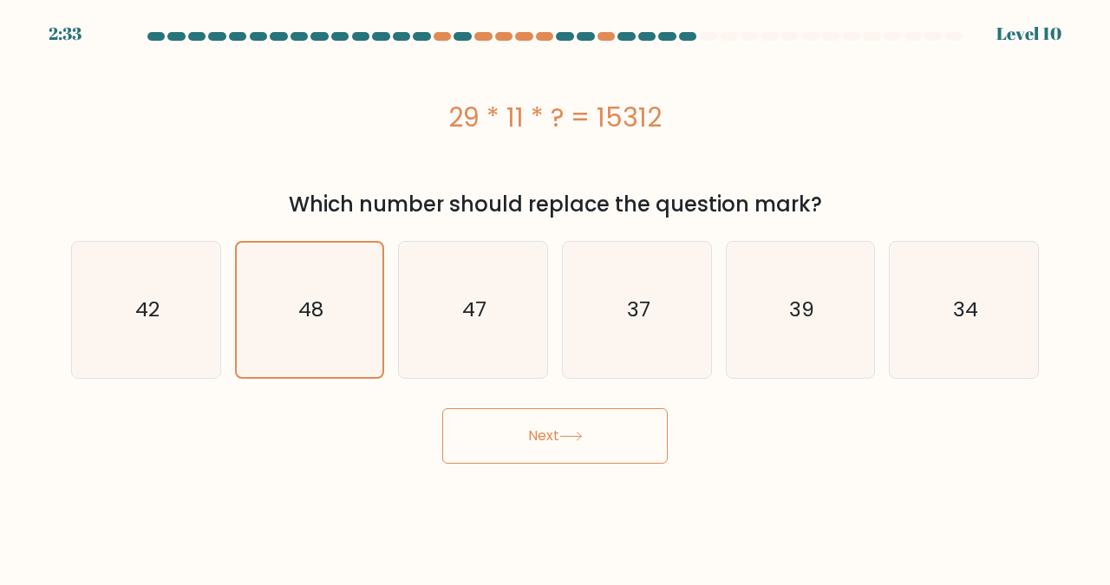
click at [554, 427] on button "Next" at bounding box center [554, 435] width 225 height 55
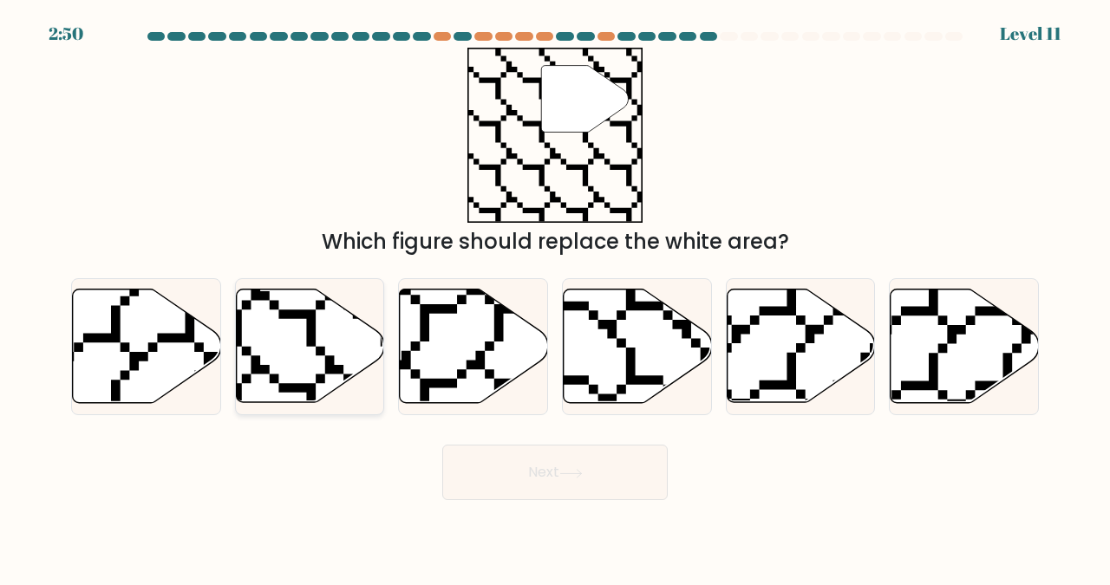
click at [275, 318] on icon at bounding box center [310, 347] width 148 height 114
click at [555, 297] on input "b." at bounding box center [555, 295] width 1 height 4
radio input "true"
click at [527, 478] on button "Next" at bounding box center [554, 472] width 225 height 55
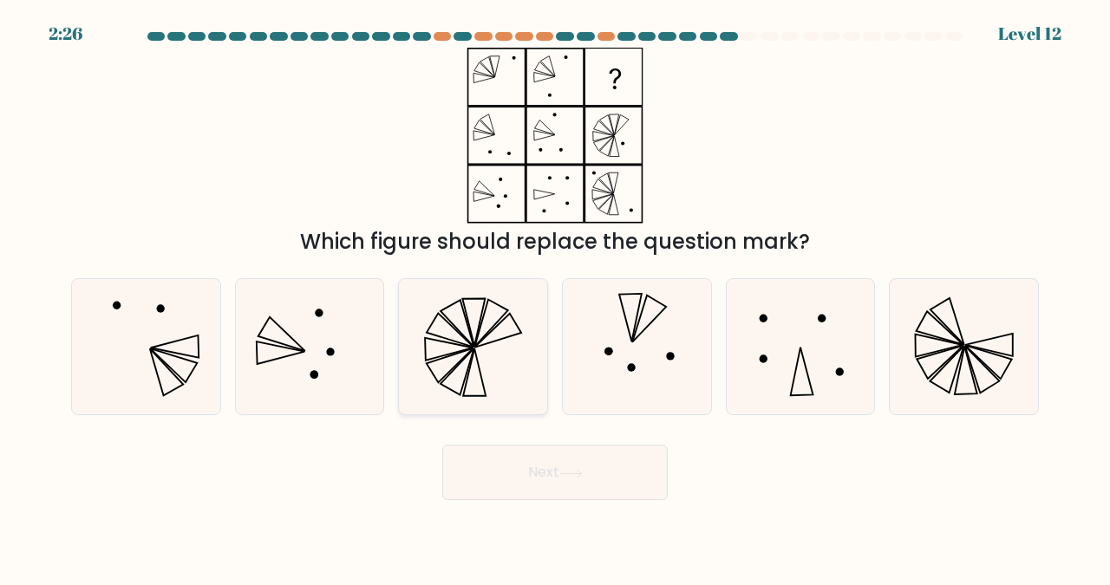
click at [482, 319] on icon at bounding box center [491, 322] width 33 height 47
click at [555, 297] on input "c." at bounding box center [555, 295] width 1 height 4
radio input "true"
click at [549, 480] on button "Next" at bounding box center [554, 472] width 225 height 55
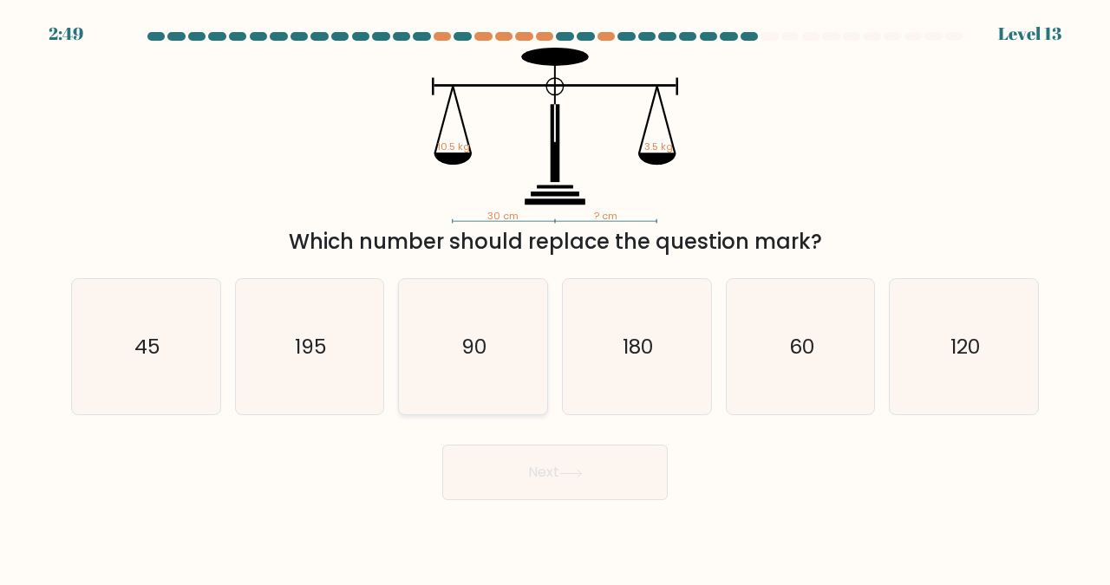
click at [478, 336] on text "90" at bounding box center [474, 346] width 25 height 29
click at [555, 297] on input "c. 90" at bounding box center [555, 295] width 1 height 4
radio input "true"
click at [565, 477] on icon at bounding box center [570, 474] width 23 height 10
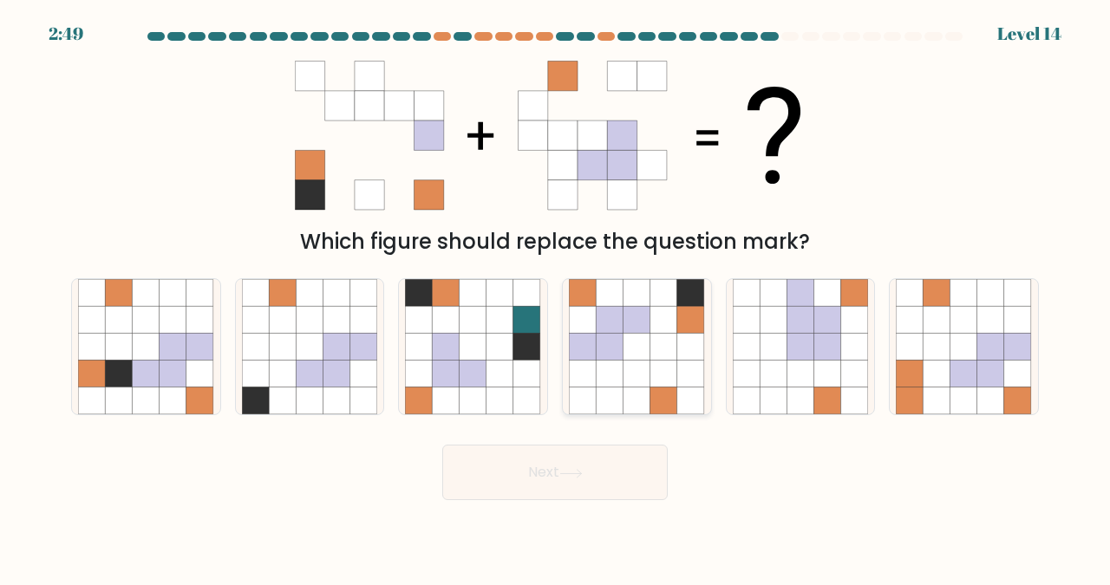
click at [652, 334] on icon at bounding box center [663, 346] width 27 height 27
click at [556, 297] on input "d." at bounding box center [555, 295] width 1 height 4
radio input "true"
click at [541, 469] on button "Next" at bounding box center [554, 472] width 225 height 55
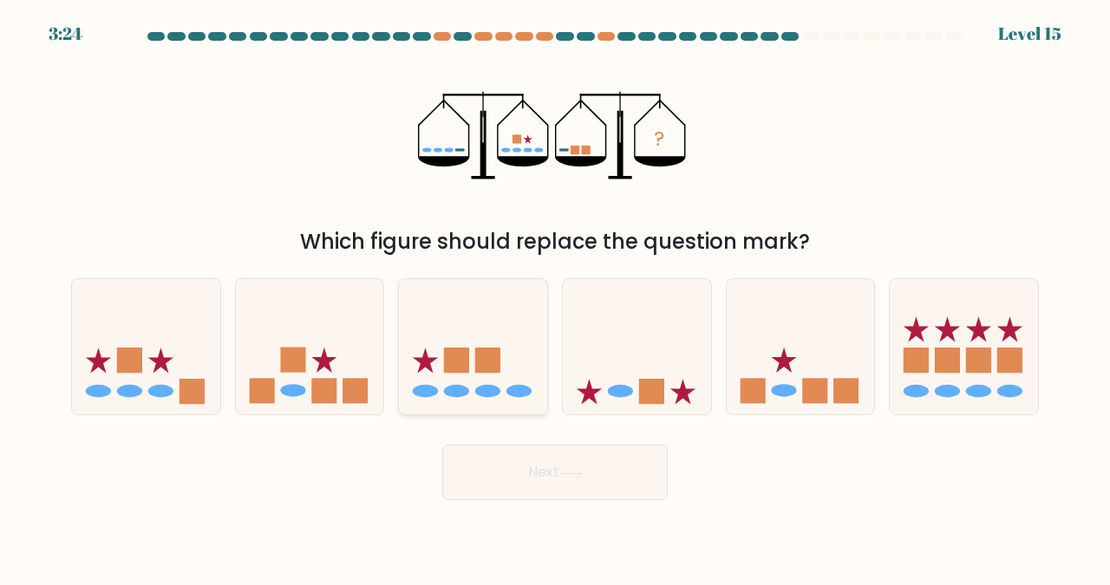
click at [472, 347] on icon at bounding box center [473, 346] width 148 height 122
click at [555, 297] on input "c." at bounding box center [555, 295] width 1 height 4
radio input "true"
click at [563, 451] on button "Next" at bounding box center [554, 472] width 225 height 55
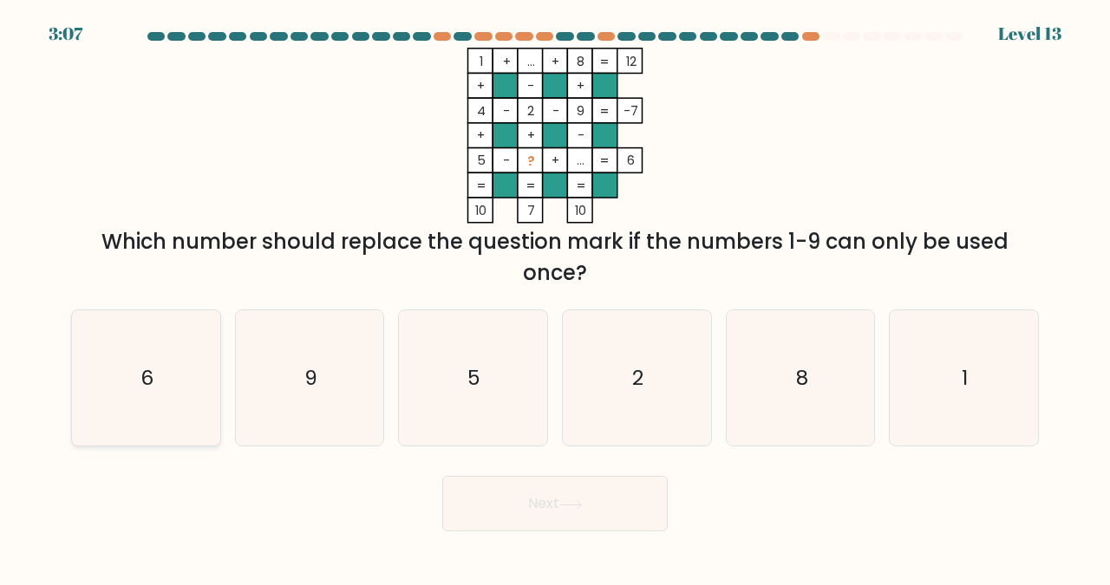
click at [117, 346] on icon "6" at bounding box center [146, 378] width 136 height 136
click at [555, 297] on input "a. 6" at bounding box center [555, 295] width 1 height 4
radio input "true"
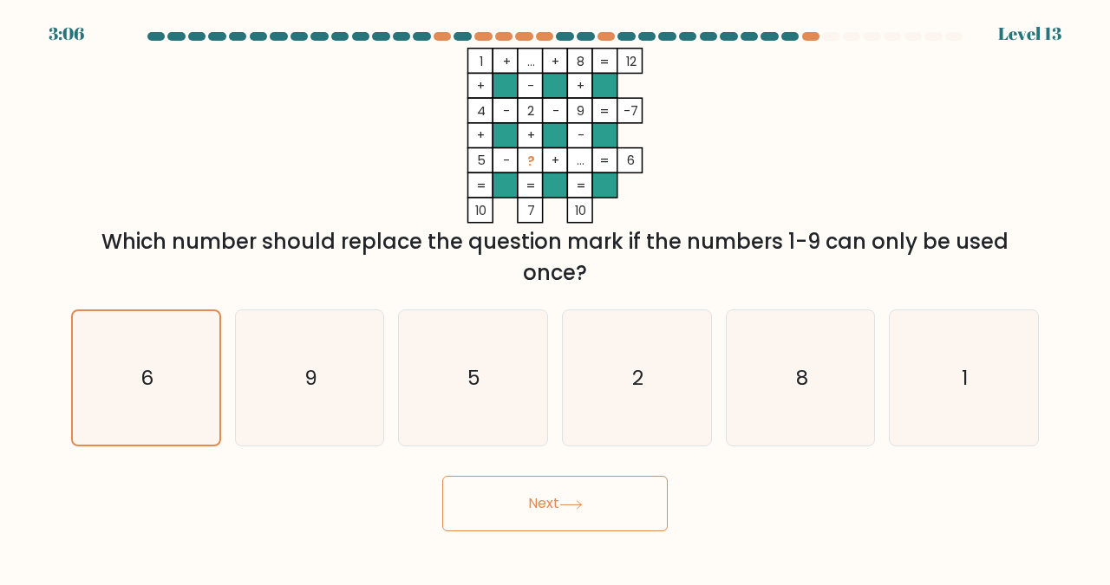
click at [563, 497] on button "Next" at bounding box center [554, 503] width 225 height 55
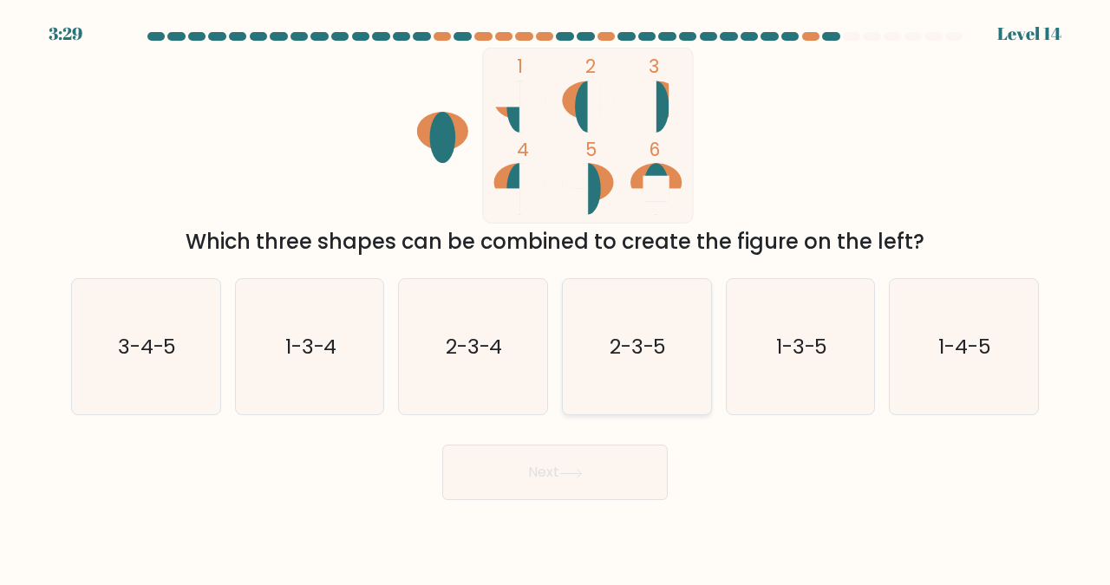
click at [618, 346] on text "2-3-5" at bounding box center [638, 346] width 57 height 29
click at [556, 297] on input "d. 2-3-5" at bounding box center [555, 295] width 1 height 4
radio input "true"
click at [621, 360] on icon "2-3-5" at bounding box center [637, 347] width 134 height 134
click at [556, 297] on input "d. 2-3-5" at bounding box center [555, 295] width 1 height 4
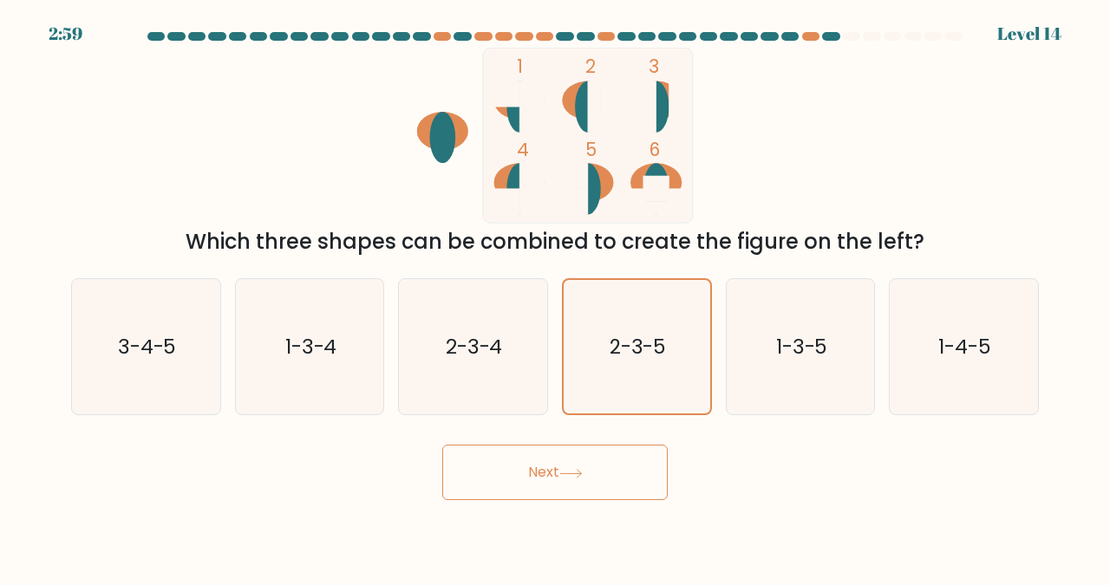
click at [537, 473] on button "Next" at bounding box center [554, 472] width 225 height 55
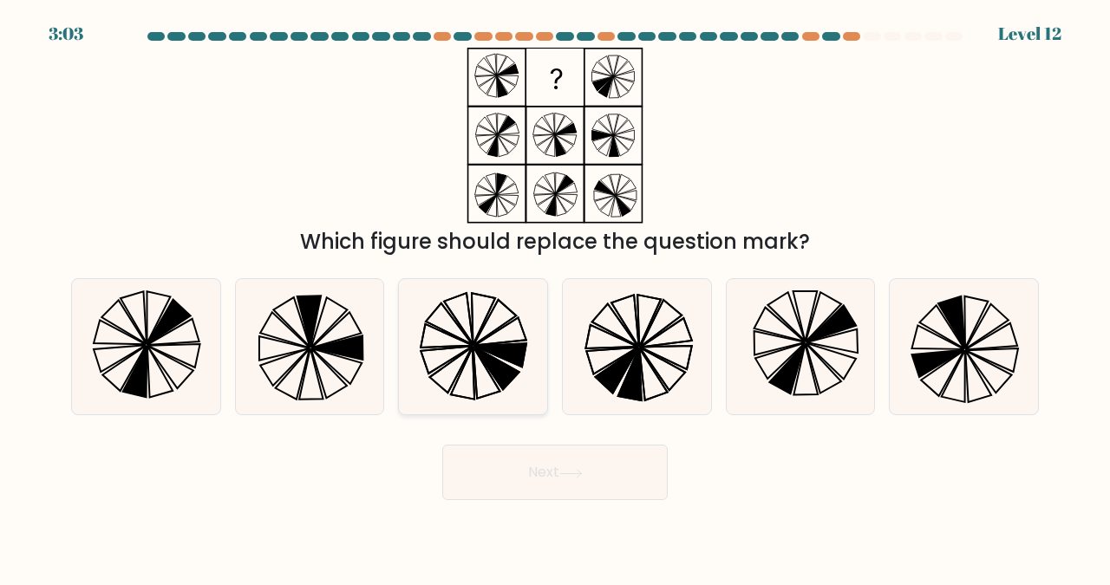
click at [476, 353] on icon at bounding box center [473, 347] width 136 height 136
click at [555, 297] on input "c." at bounding box center [555, 295] width 1 height 4
radio input "true"
click at [528, 462] on button "Next" at bounding box center [554, 472] width 225 height 55
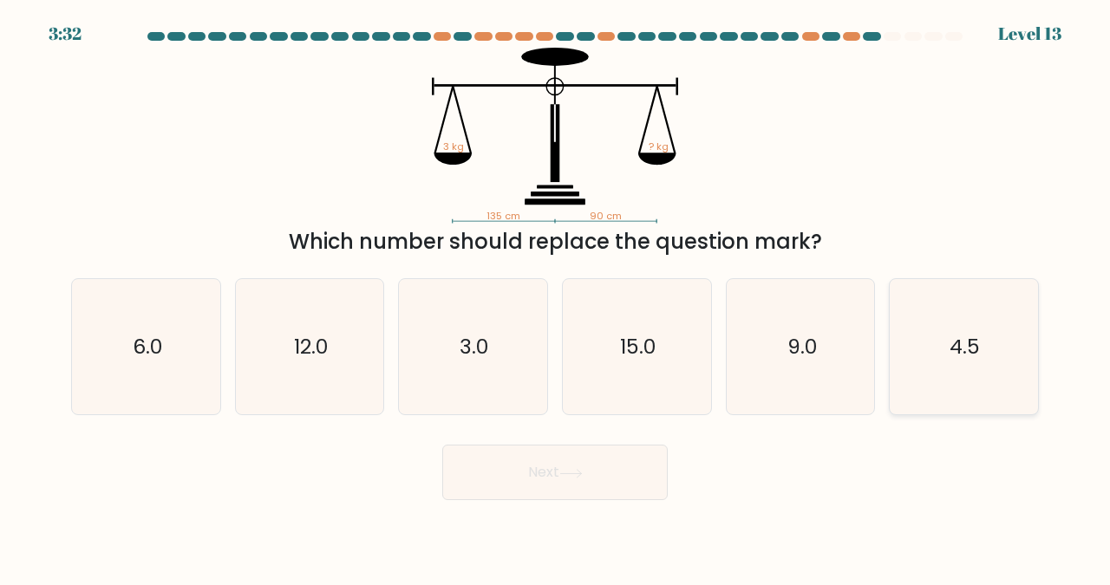
click at [989, 337] on icon "4.5" at bounding box center [964, 347] width 136 height 136
click at [556, 297] on input "f. 4.5" at bounding box center [555, 295] width 1 height 4
radio input "true"
click at [545, 459] on button "Next" at bounding box center [554, 472] width 225 height 55
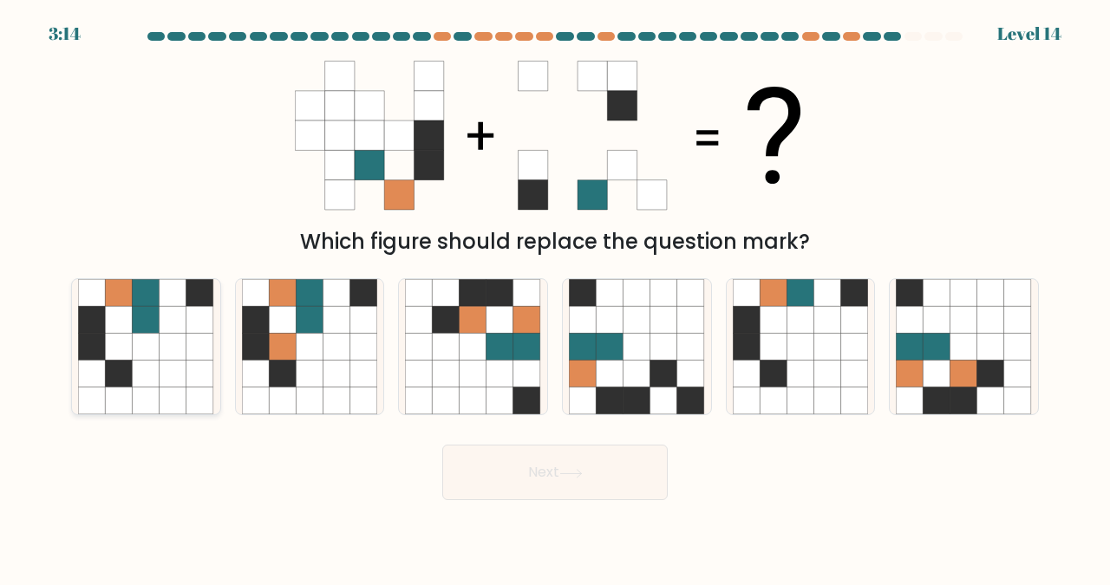
click at [134, 322] on icon at bounding box center [146, 319] width 27 height 27
click at [555, 297] on input "a." at bounding box center [555, 295] width 1 height 4
radio input "true"
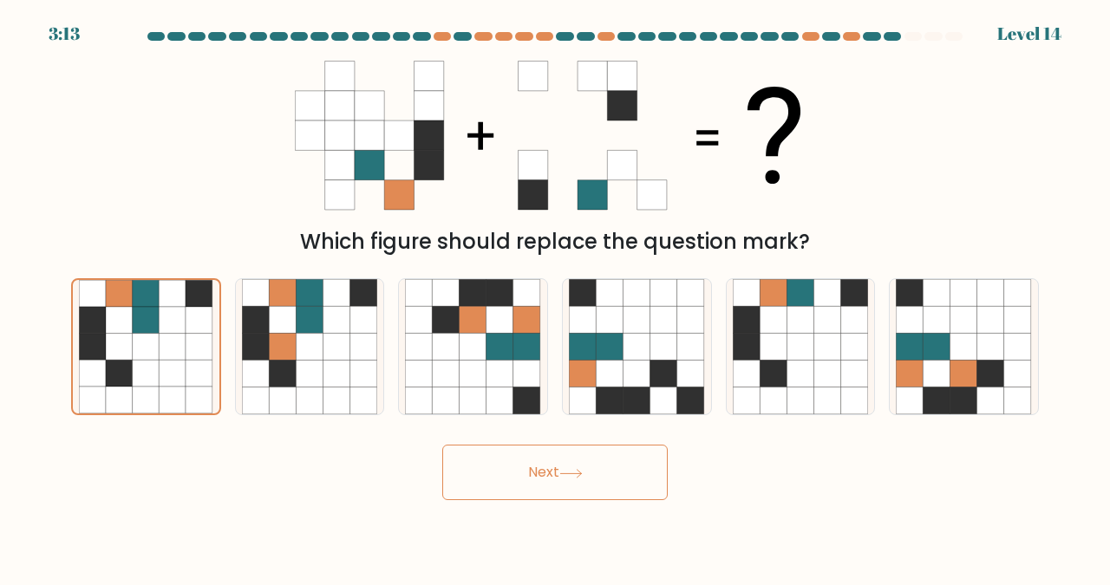
click at [563, 457] on button "Next" at bounding box center [554, 472] width 225 height 55
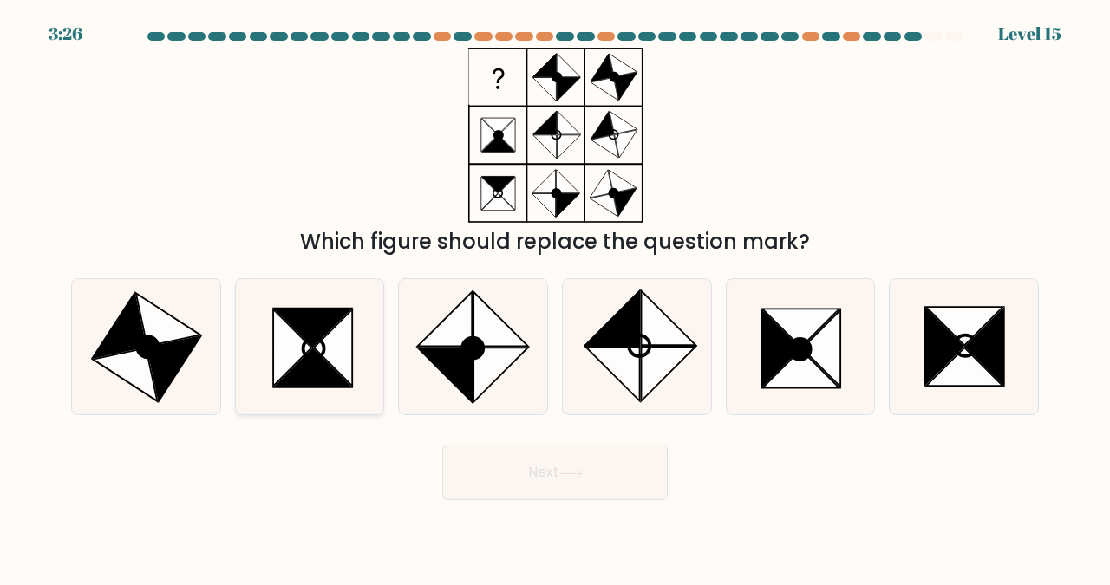
click at [323, 336] on icon at bounding box center [312, 327] width 77 height 38
click at [555, 297] on input "b." at bounding box center [555, 295] width 1 height 4
radio input "true"
click at [547, 468] on button "Next" at bounding box center [554, 472] width 225 height 55
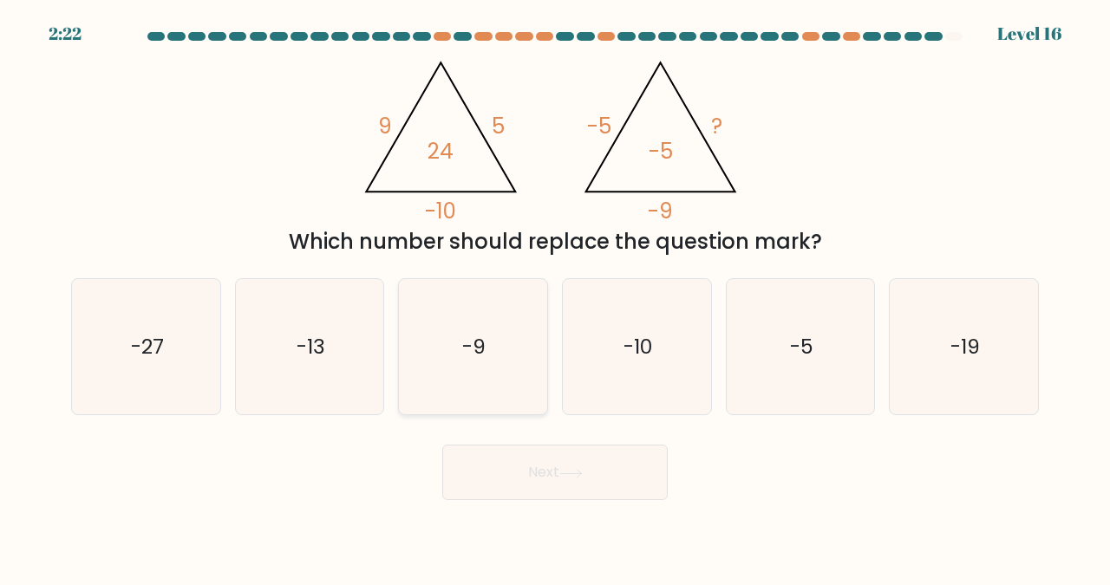
click at [468, 341] on text "-9" at bounding box center [474, 346] width 23 height 29
click at [555, 297] on input "c. -9" at bounding box center [555, 295] width 1 height 4
radio input "true"
click at [561, 480] on button "Next" at bounding box center [554, 472] width 225 height 55
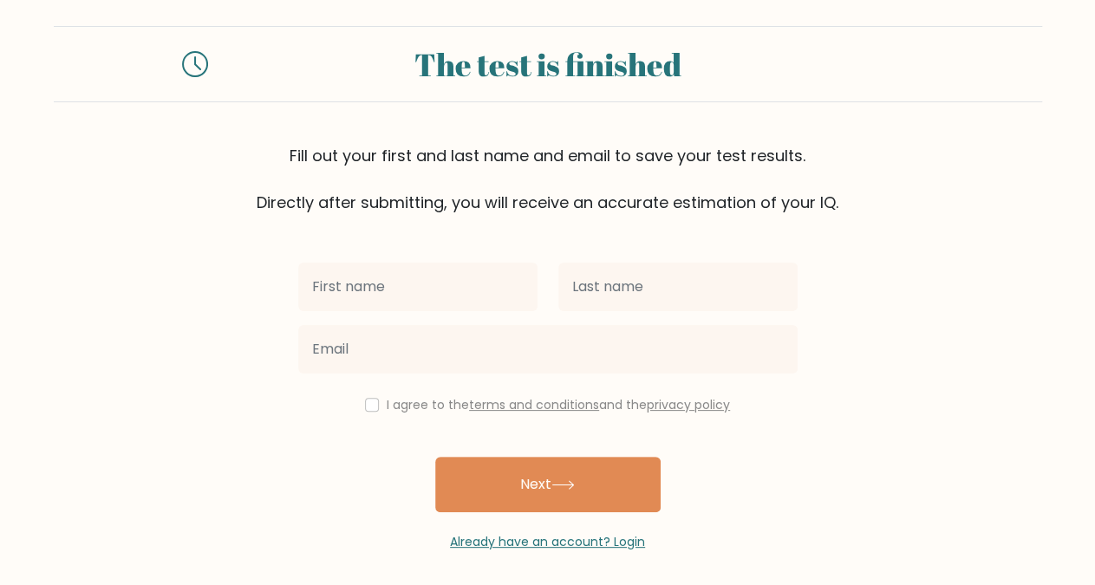
scroll to position [22, 0]
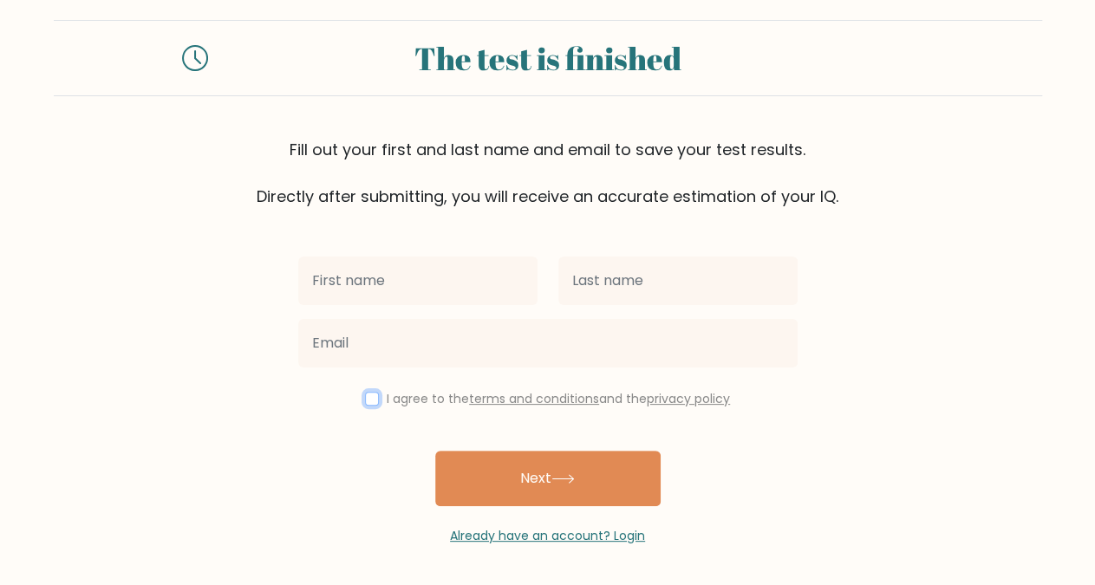
click at [370, 399] on input "checkbox" at bounding box center [372, 399] width 14 height 14
checkbox input "true"
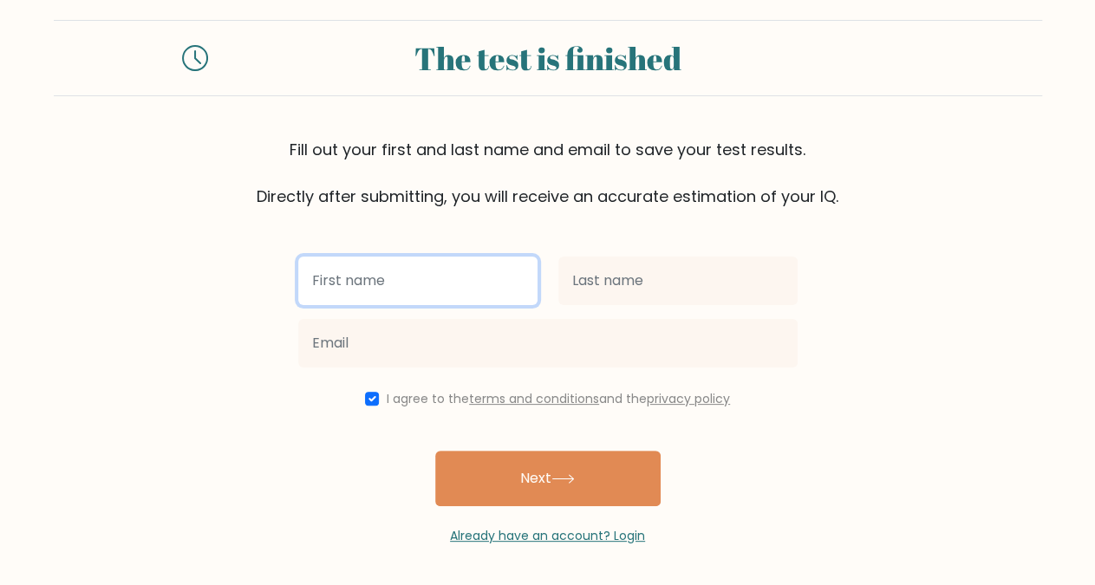
click at [377, 288] on input "text" at bounding box center [417, 281] width 239 height 49
type input "R"
type input "[PERSON_NAME]"
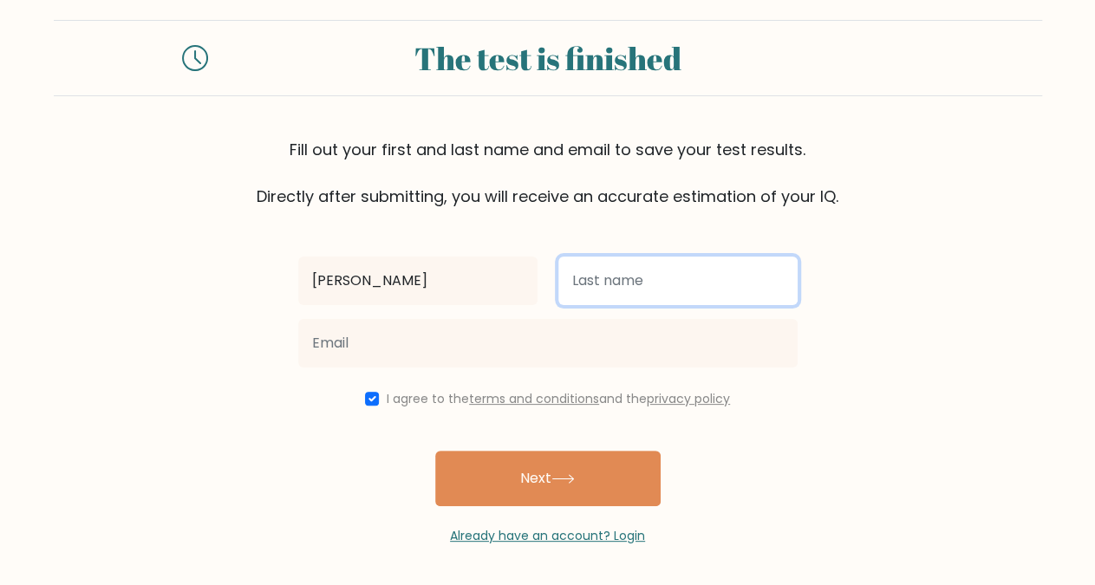
click at [603, 280] on input "text" at bounding box center [677, 281] width 239 height 49
type input "Musinguzi"
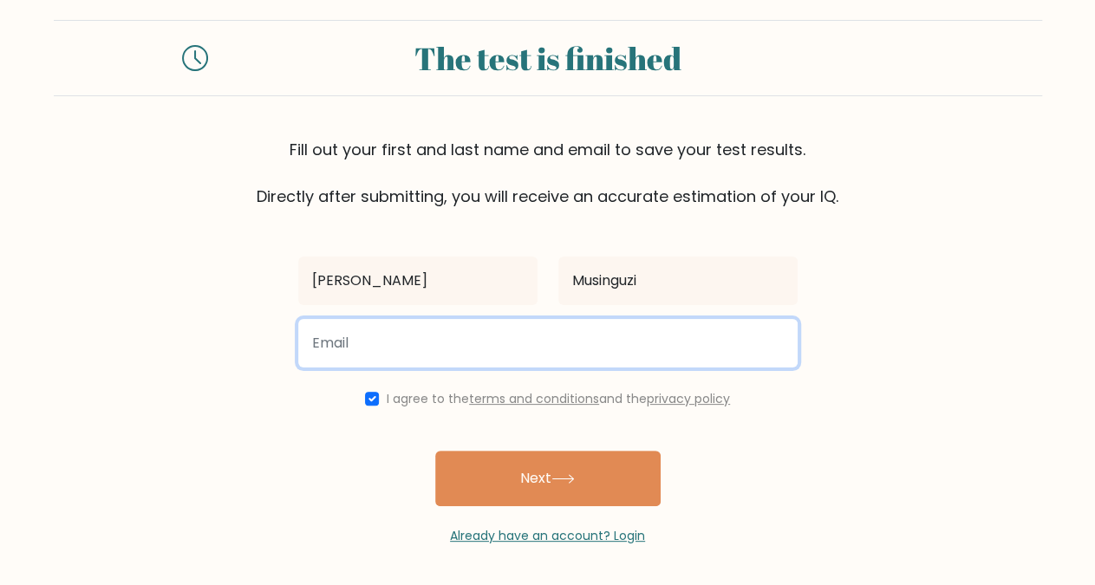
click at [372, 334] on input "email" at bounding box center [547, 343] width 499 height 49
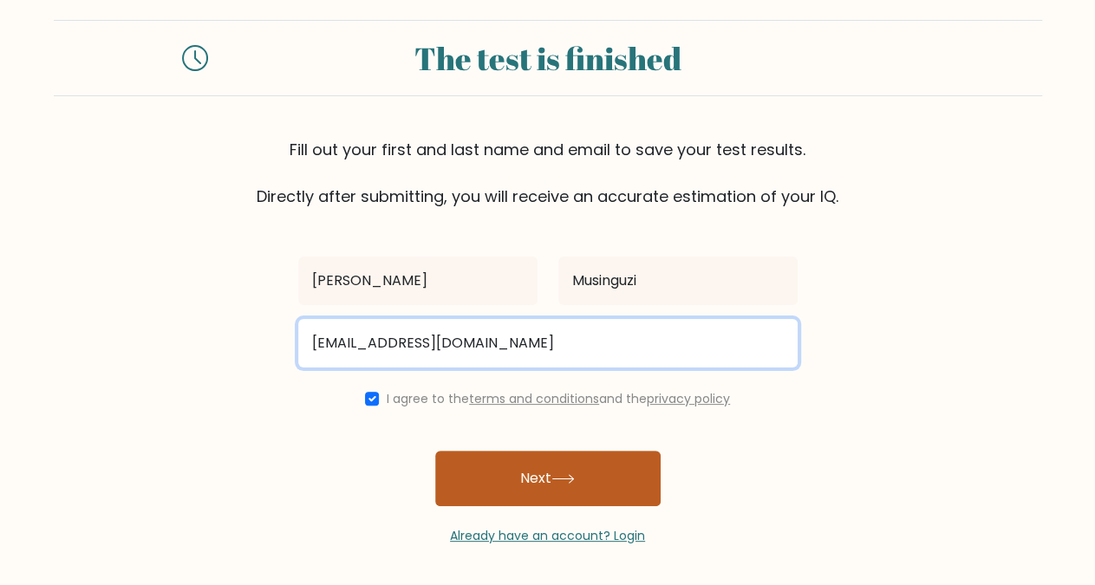
type input "jakanyijuka@gmail.com"
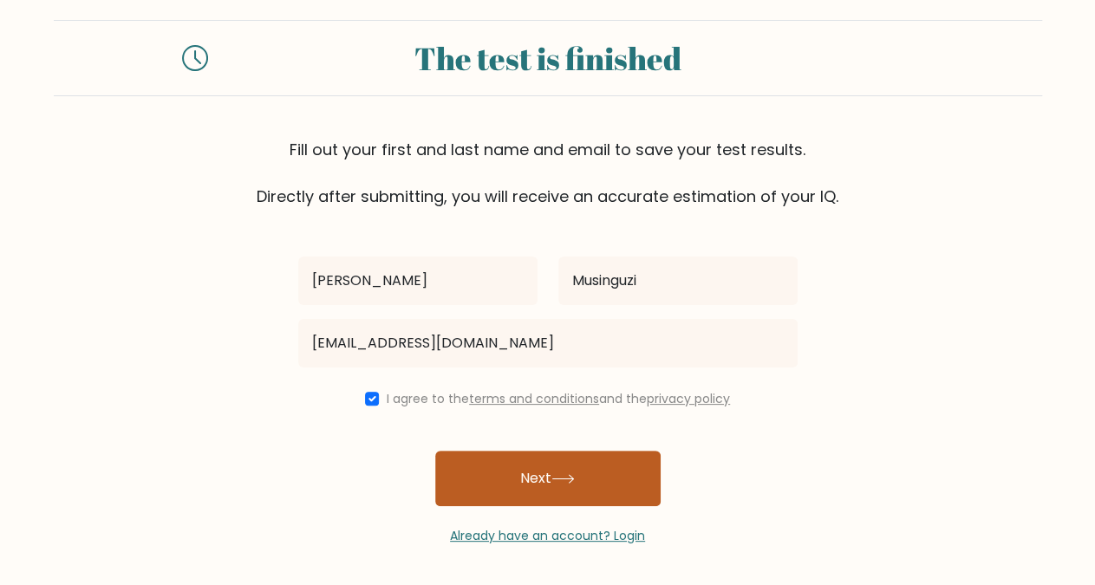
click at [545, 473] on button "Next" at bounding box center [547, 478] width 225 height 55
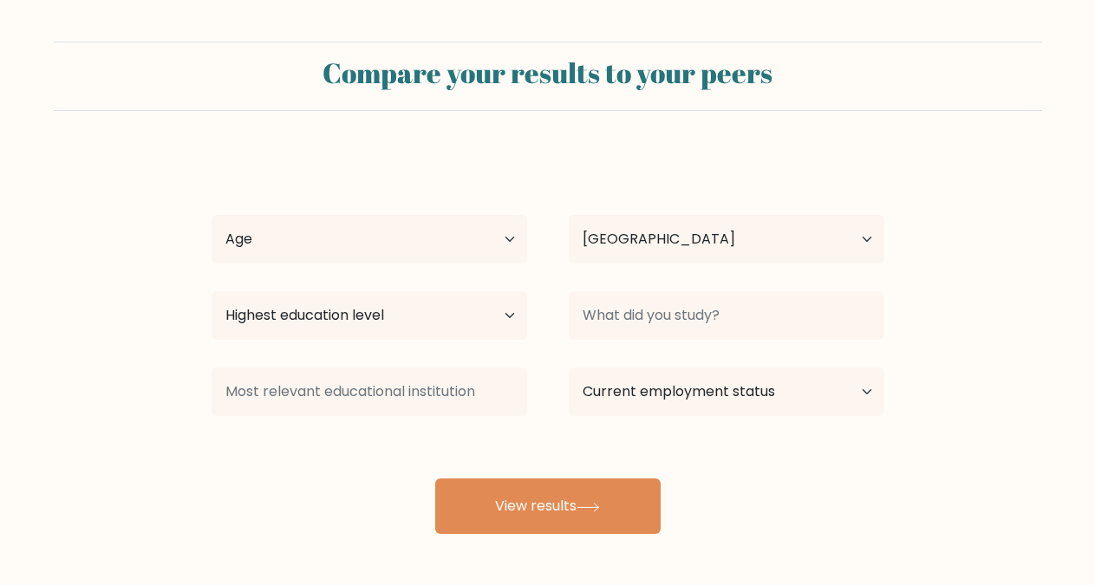
select select "UG"
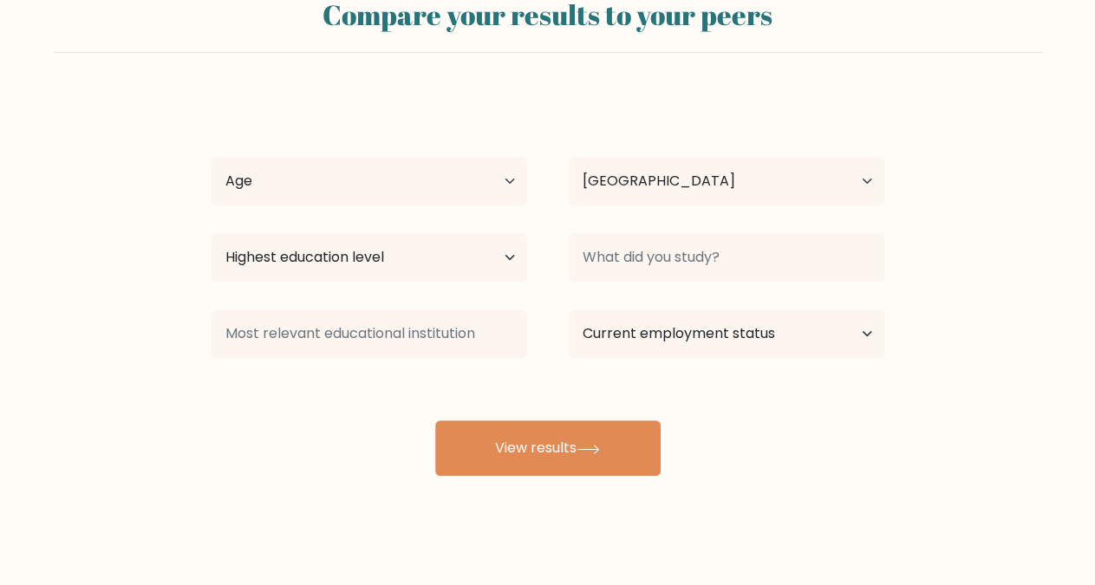
scroll to position [71, 0]
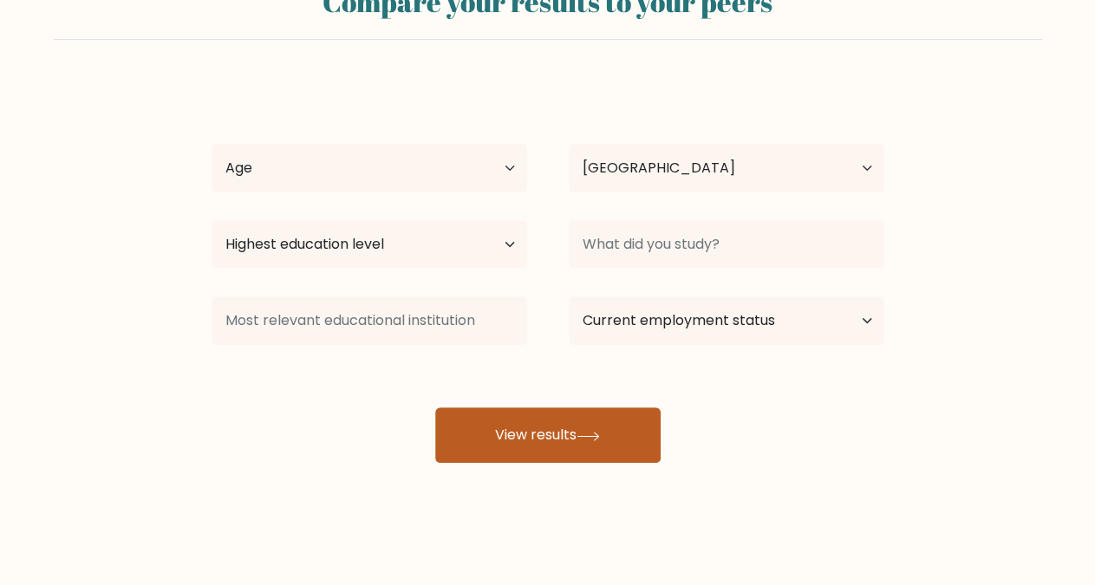
click at [522, 436] on button "View results" at bounding box center [547, 435] width 225 height 55
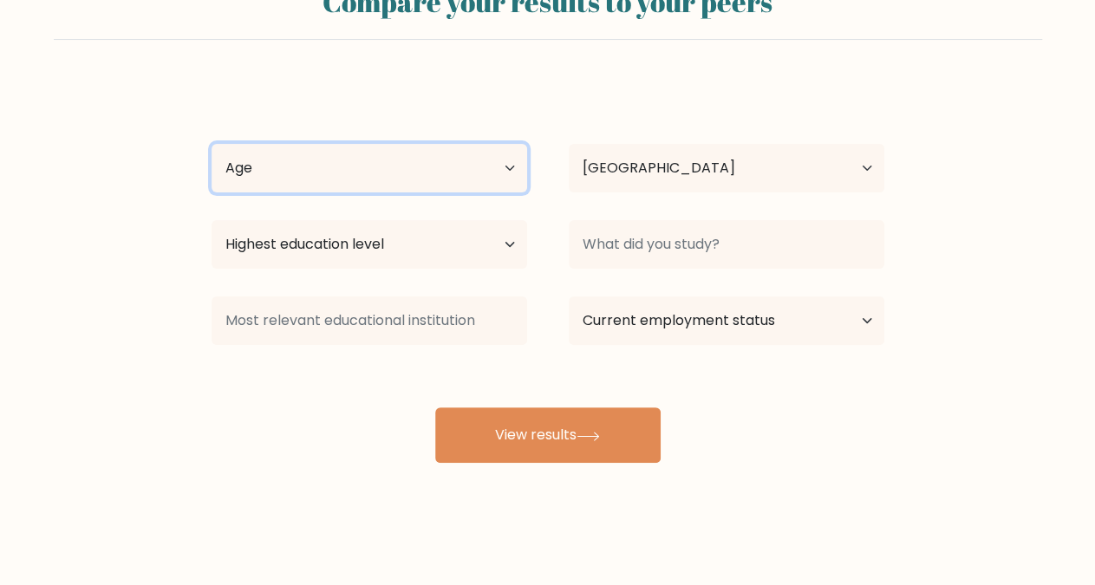
click at [212, 144] on select "Age Under [DEMOGRAPHIC_DATA] [DEMOGRAPHIC_DATA] [DEMOGRAPHIC_DATA] [DEMOGRAPHIC…" at bounding box center [370, 168] width 316 height 49
select select "25_34"
click option "[DEMOGRAPHIC_DATA]" at bounding box center [0, 0] width 0 height 0
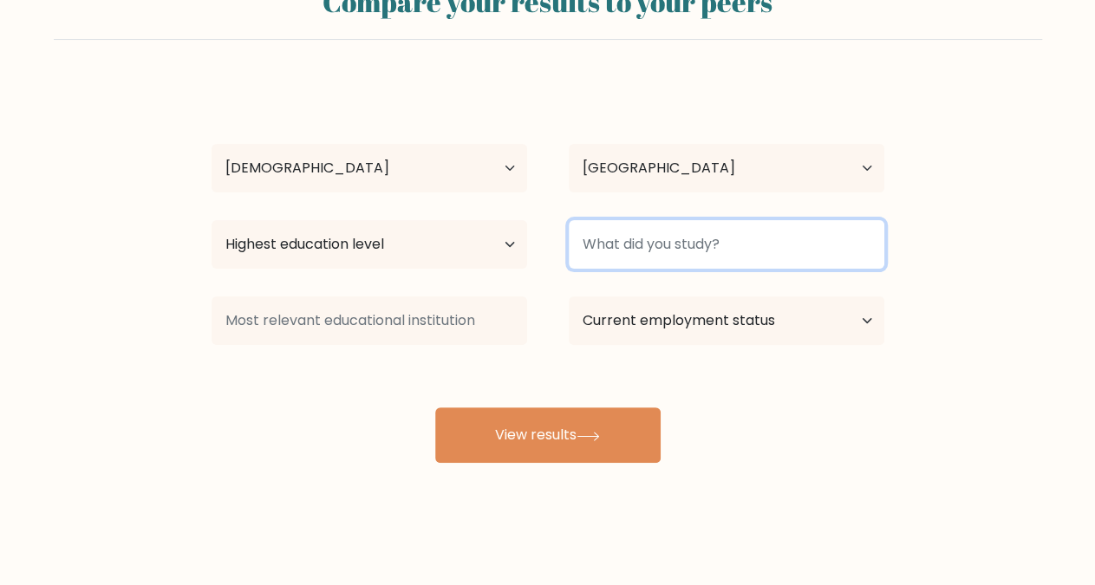
click at [847, 251] on input at bounding box center [727, 244] width 316 height 49
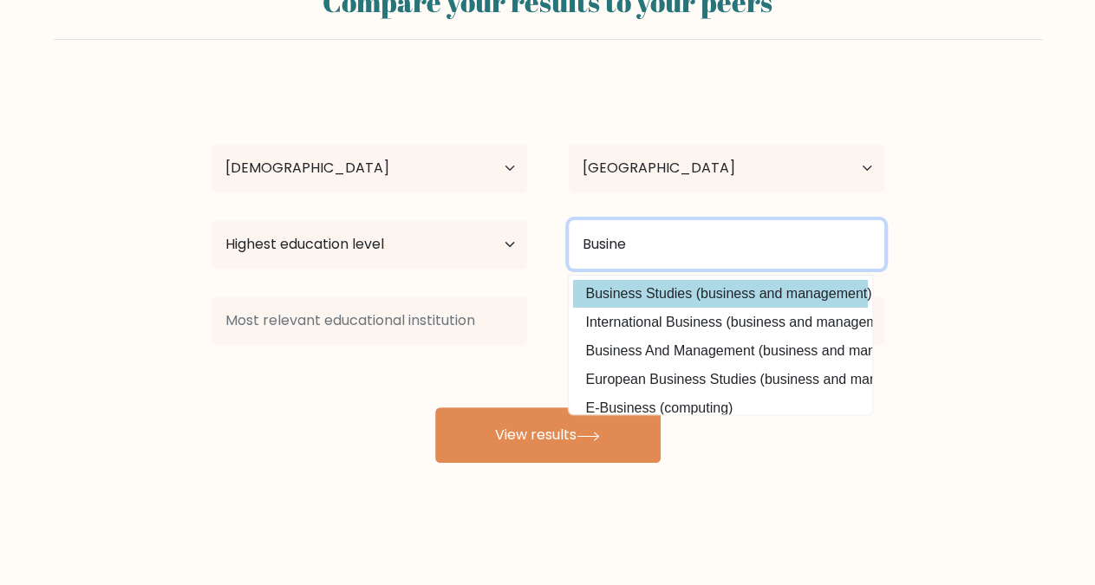
type input "Busine"
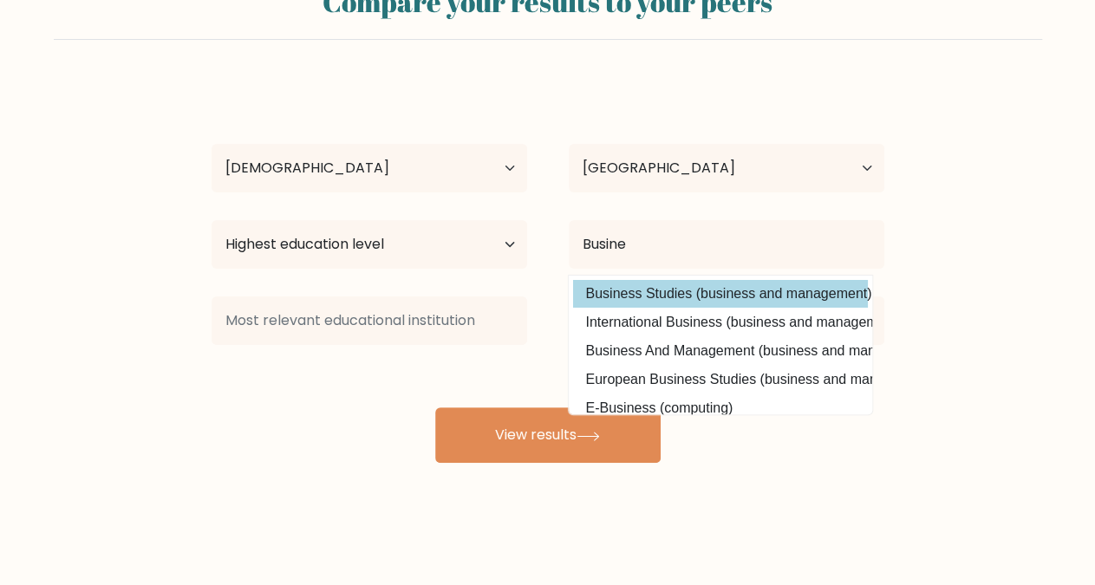
drag, startPoint x: 723, startPoint y: 295, endPoint x: 715, endPoint y: 303, distance: 11.0
click at [715, 303] on div "[PERSON_NAME] Age Under [DEMOGRAPHIC_DATA] [DEMOGRAPHIC_DATA] [DEMOGRAPHIC_DATA…" at bounding box center [548, 273] width 694 height 382
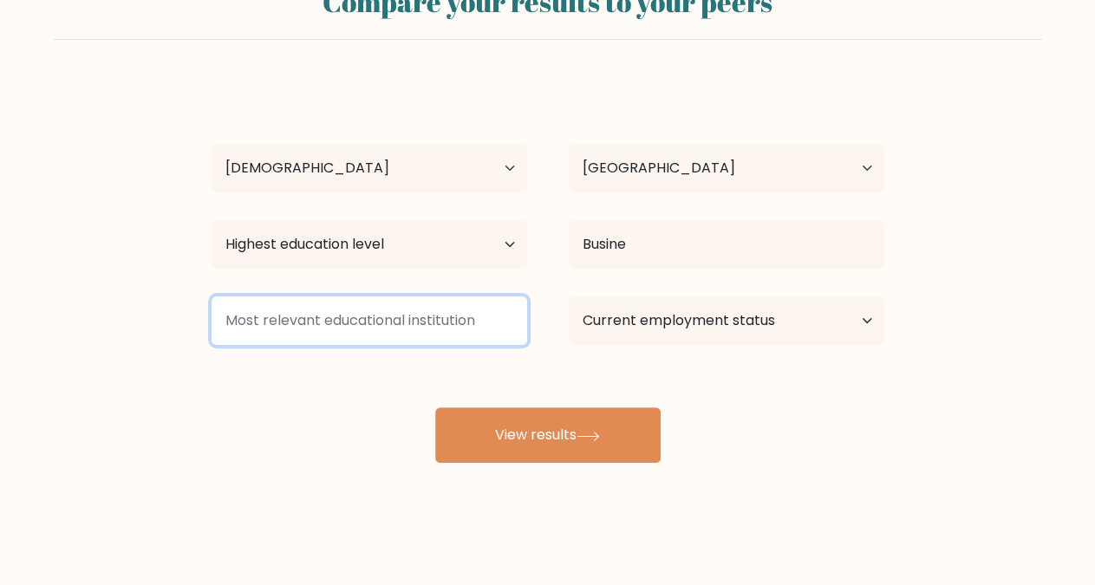
click at [461, 329] on input at bounding box center [370, 321] width 316 height 49
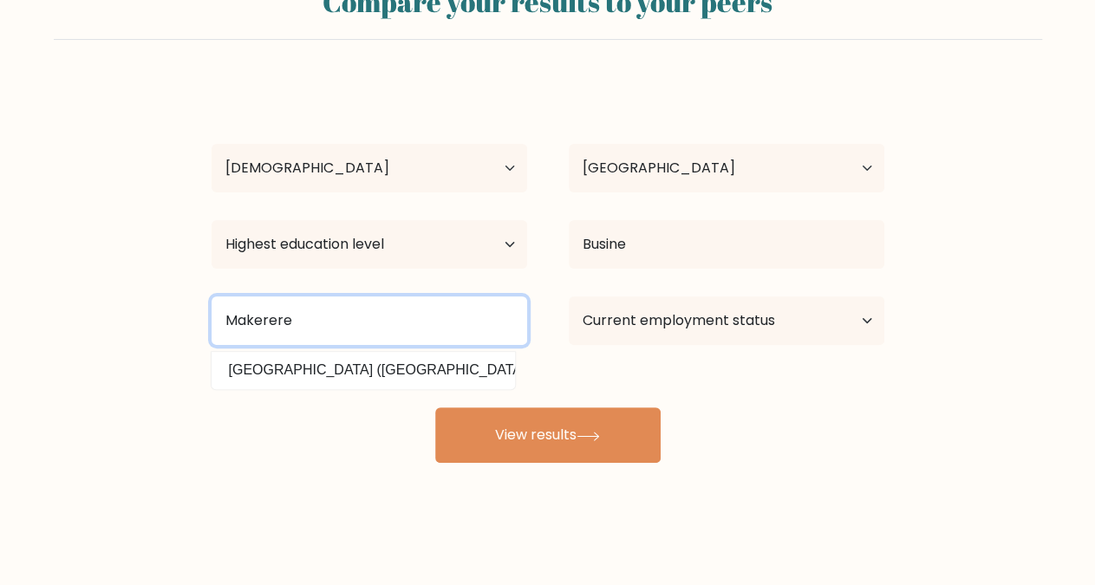
type input "Makerere"
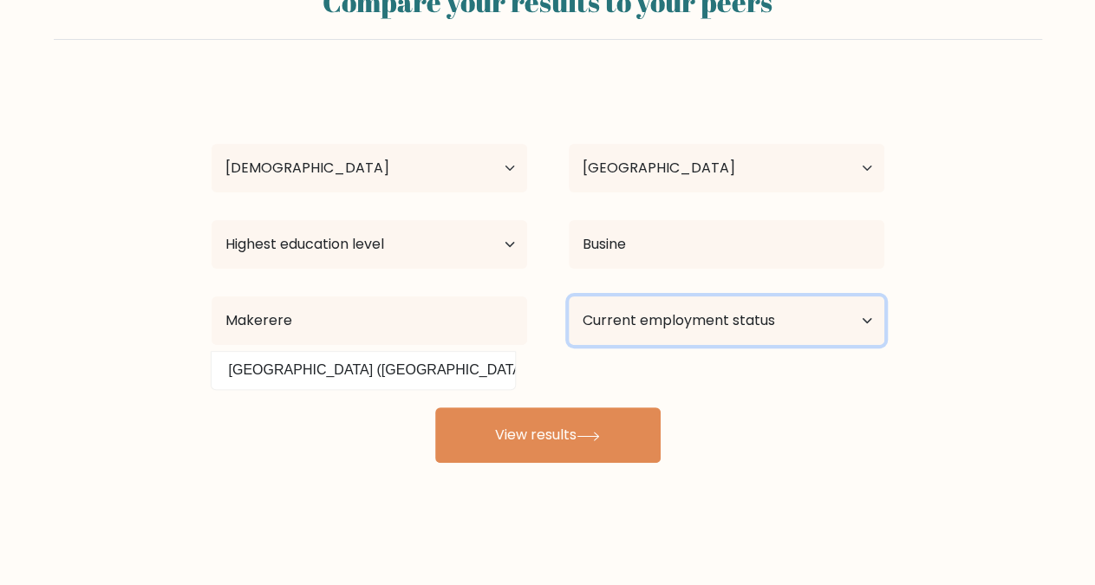
click at [569, 297] on select "Current employment status Employed Student Retired Other / prefer not to answer" at bounding box center [727, 321] width 316 height 49
select select "other"
click option "Other / prefer not to answer" at bounding box center [0, 0] width 0 height 0
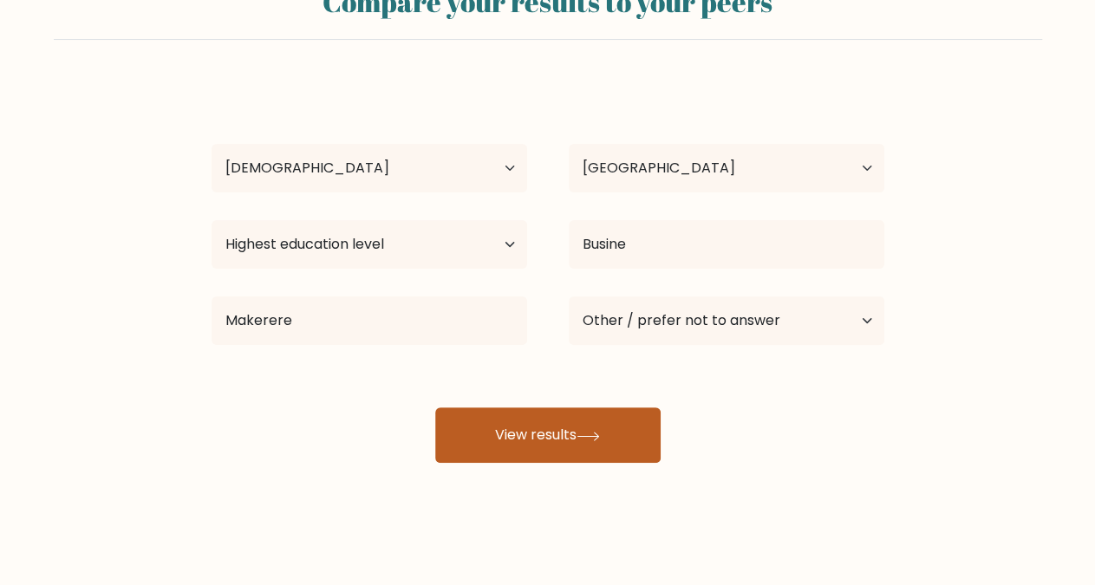
click at [528, 434] on button "View results" at bounding box center [547, 435] width 225 height 55
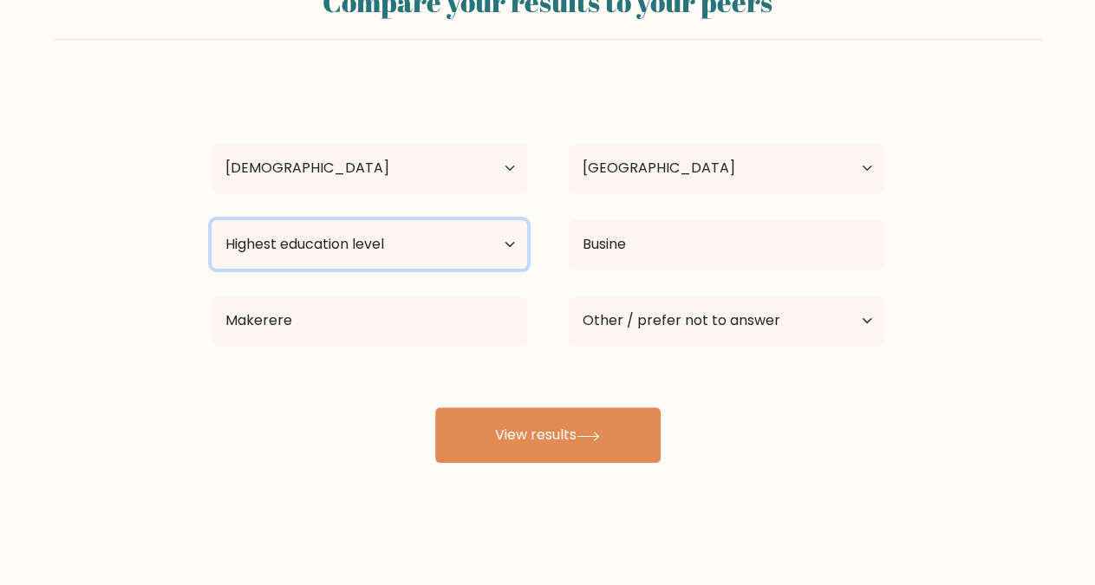
click at [212, 220] on select "Highest education level No schooling Primary Lower Secondary Upper Secondary Oc…" at bounding box center [370, 244] width 316 height 49
click at [509, 245] on select "Highest education level No schooling Primary Lower Secondary Upper Secondary Oc…" at bounding box center [370, 244] width 316 height 49
click at [212, 220] on select "Highest education level No schooling Primary Lower Secondary Upper Secondary Oc…" at bounding box center [370, 244] width 316 height 49
select select "bachelors_degree"
click option "Bachelor's degree" at bounding box center [0, 0] width 0 height 0
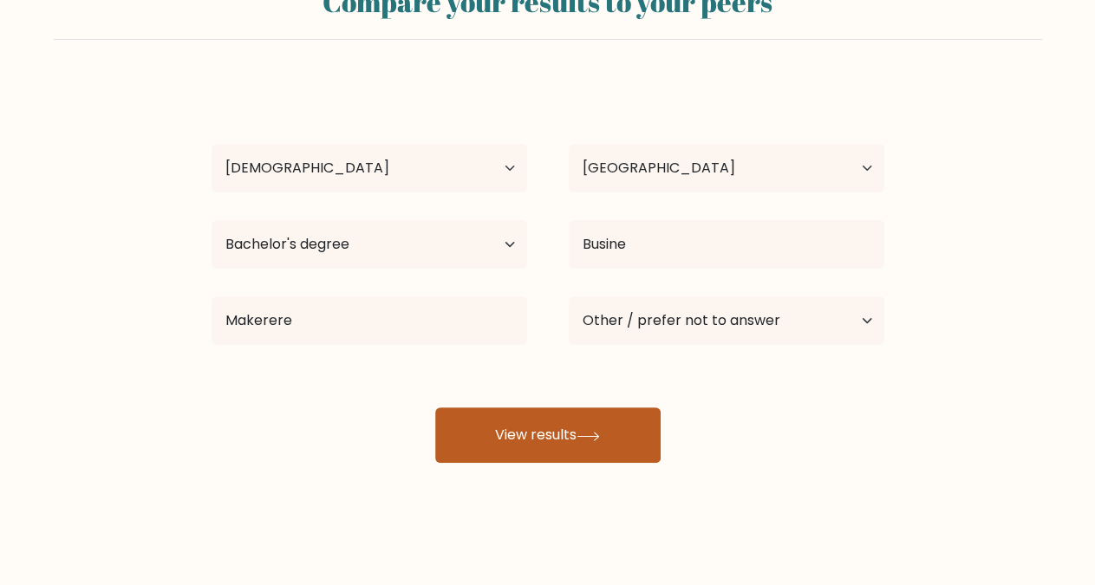
click at [544, 428] on button "View results" at bounding box center [547, 435] width 225 height 55
